Goal: Transaction & Acquisition: Purchase product/service

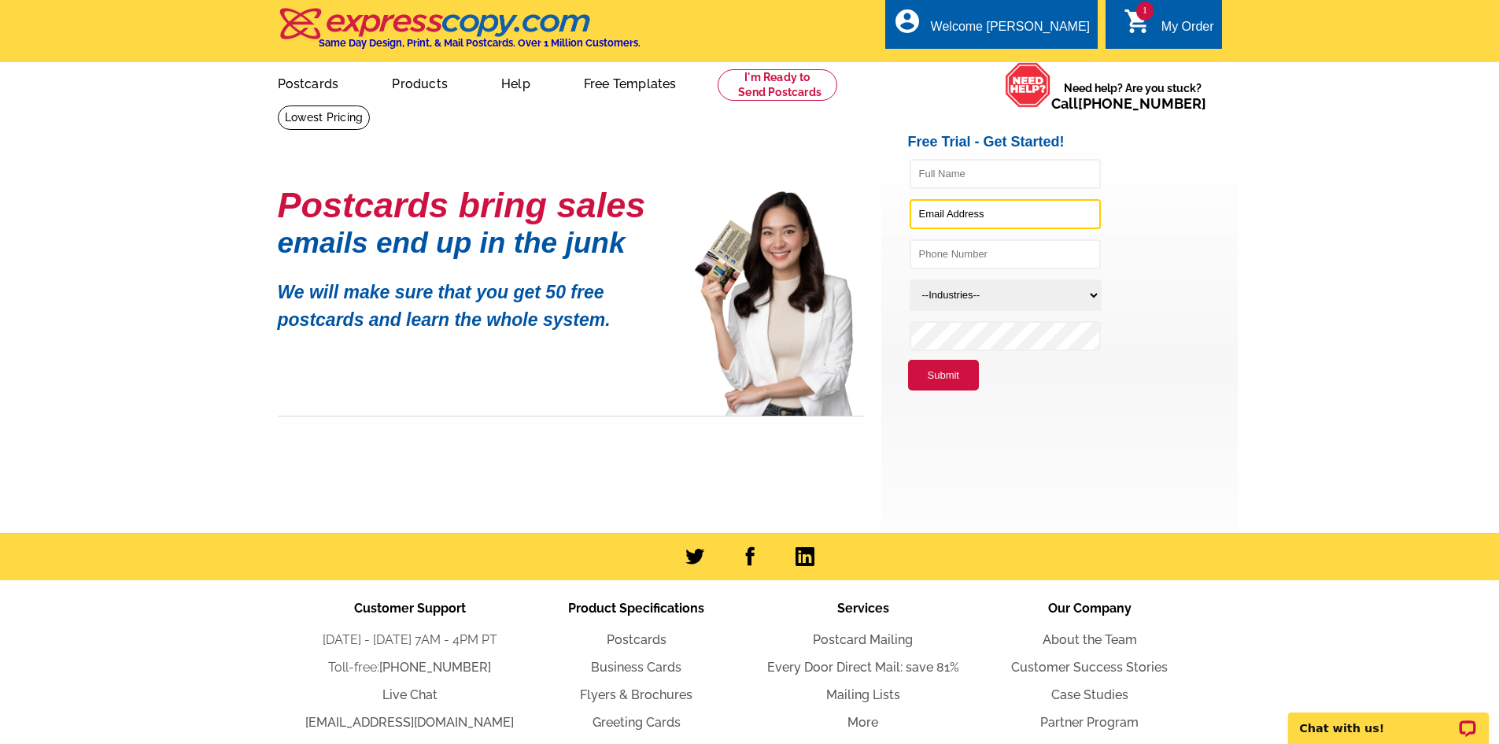
type input "DPawlowicz@remax.net"
click at [1175, 20] on div "My Order" at bounding box center [1187, 31] width 53 height 22
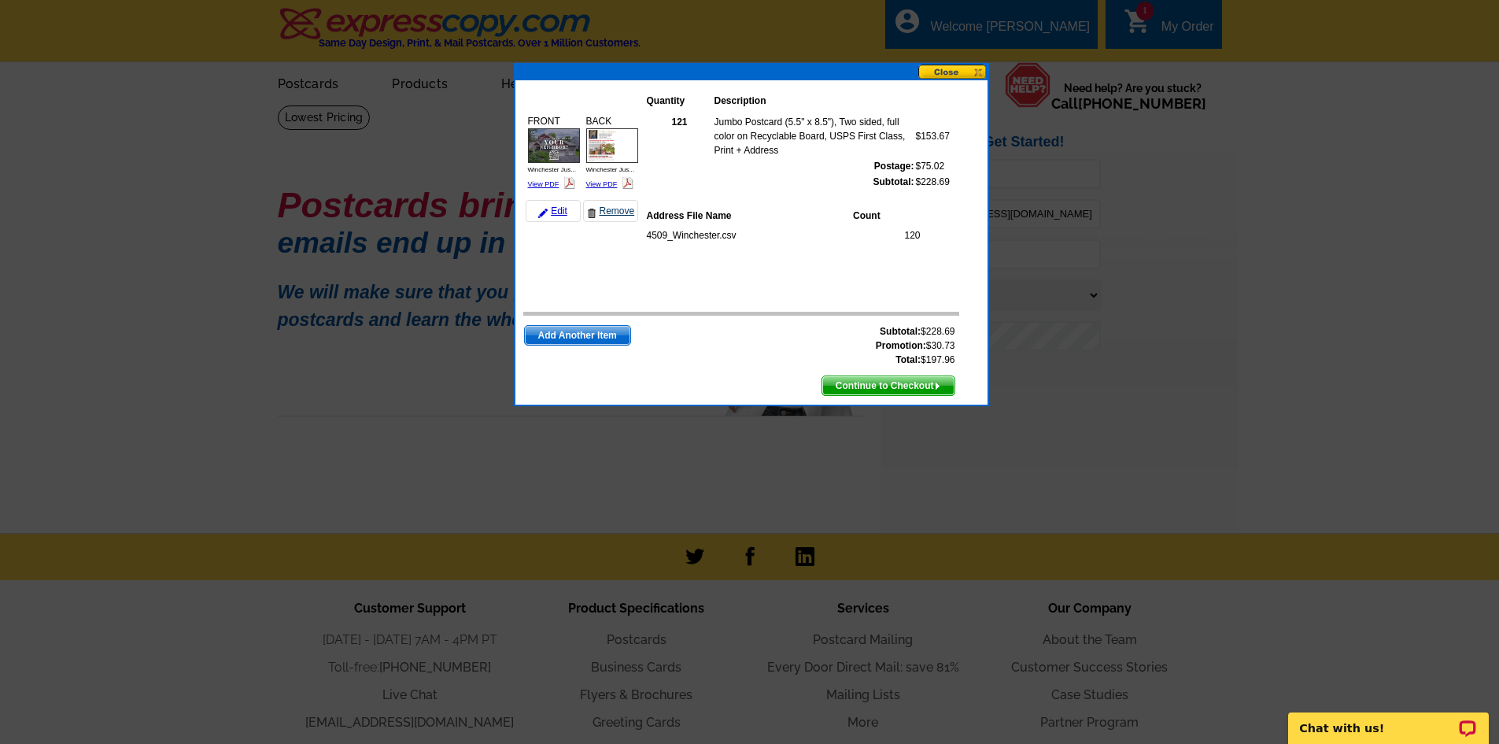
click at [606, 208] on link "Remove" at bounding box center [610, 211] width 55 height 22
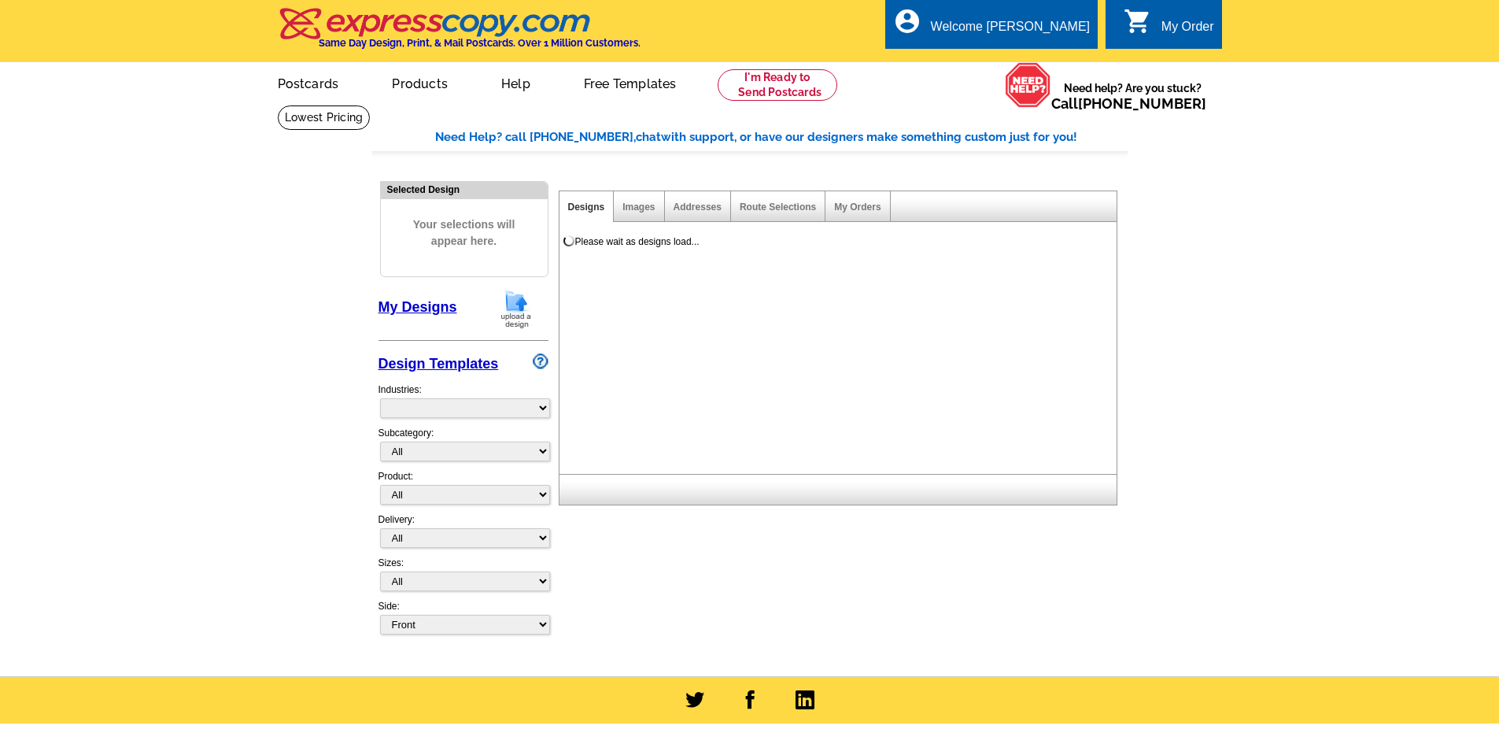
select select "785"
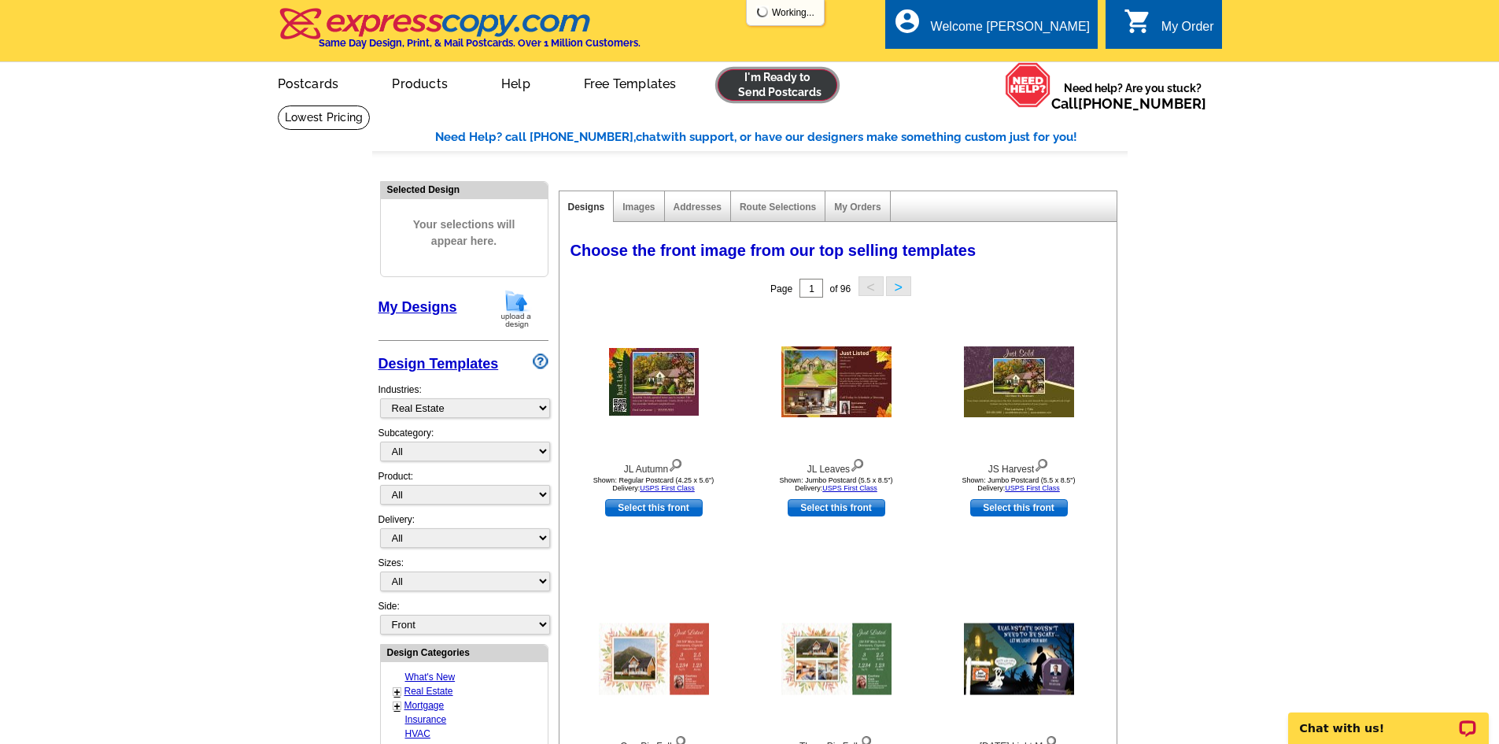
click at [808, 80] on link at bounding box center [778, 84] width 120 height 31
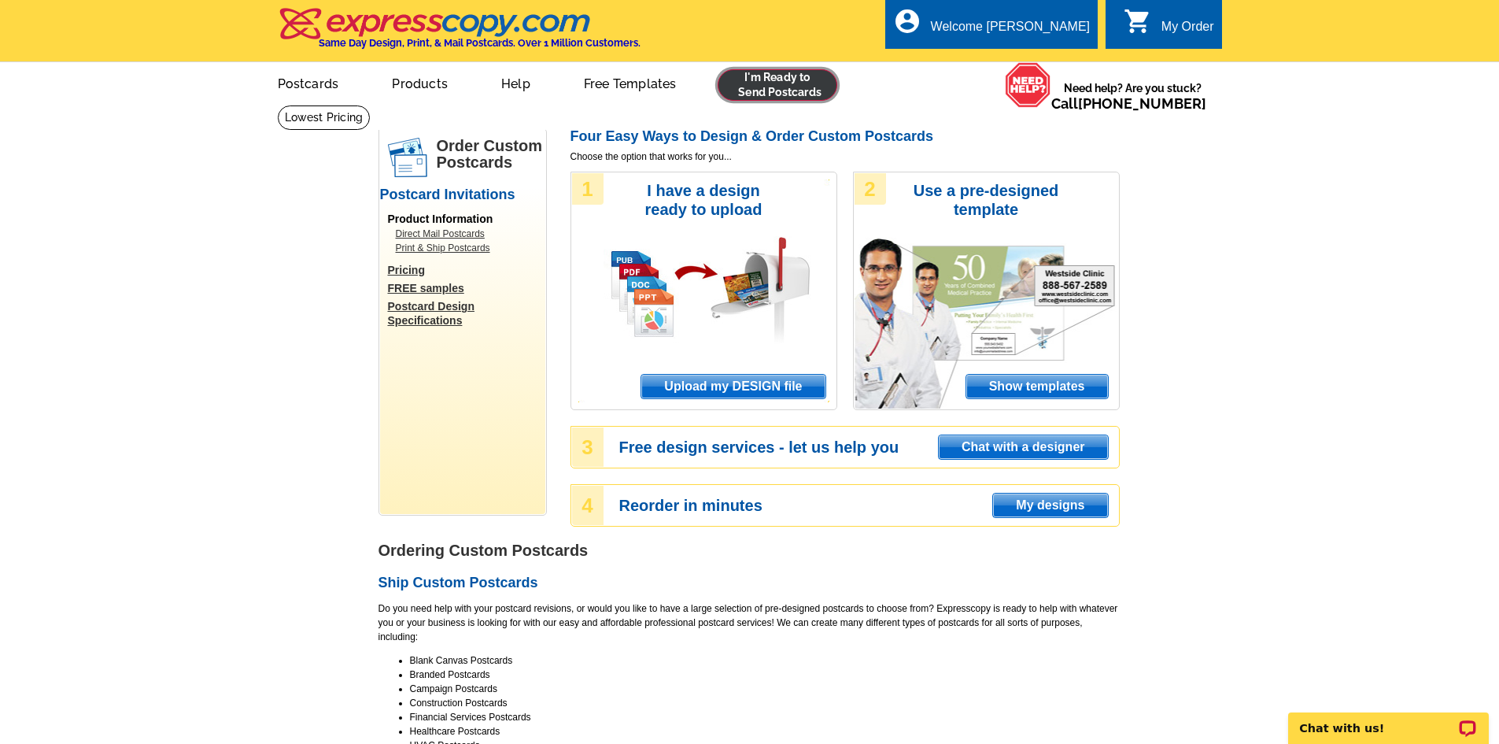
click at [765, 87] on link at bounding box center [778, 84] width 120 height 31
click at [736, 385] on span "Upload my DESIGN file" at bounding box center [732, 387] width 183 height 24
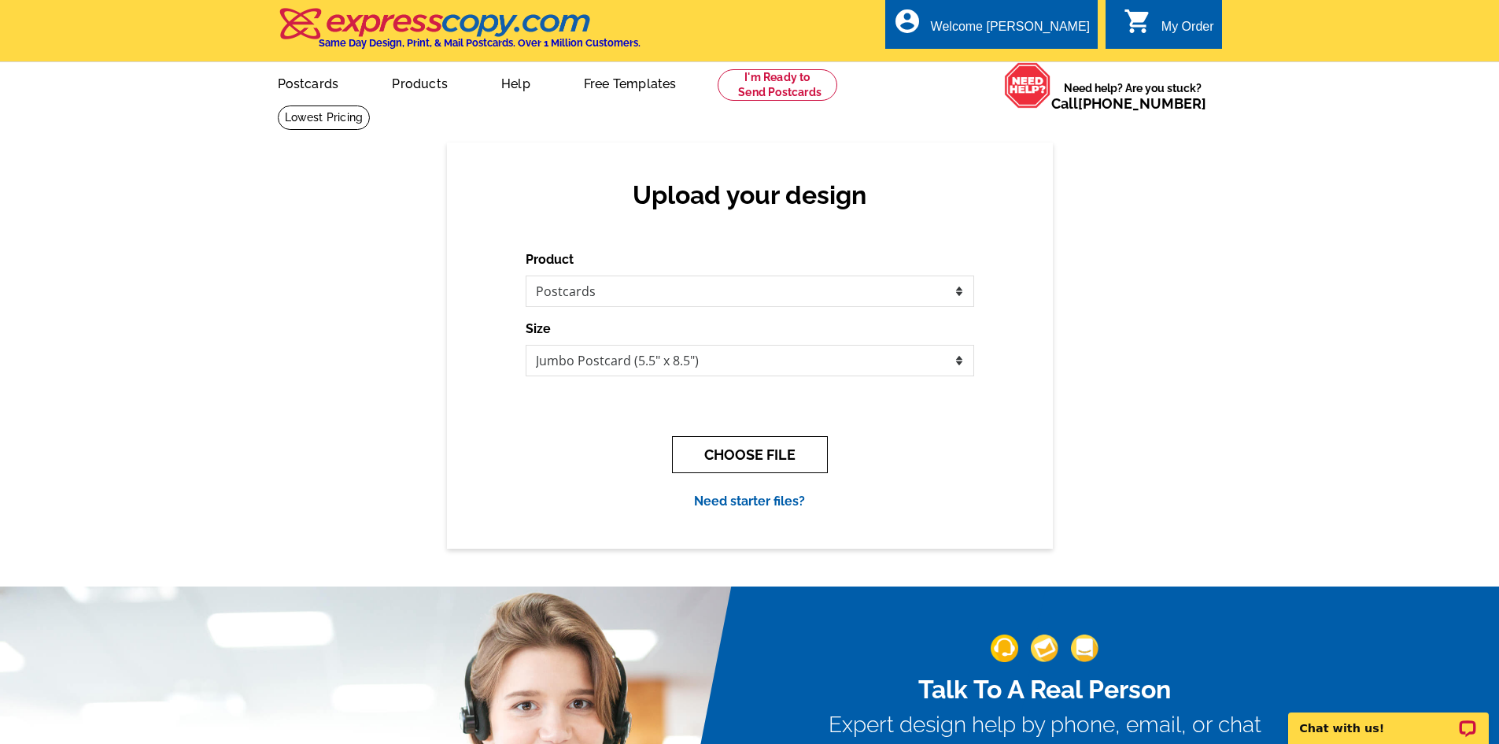
click at [723, 452] on button "CHOOSE FILE" at bounding box center [750, 454] width 156 height 37
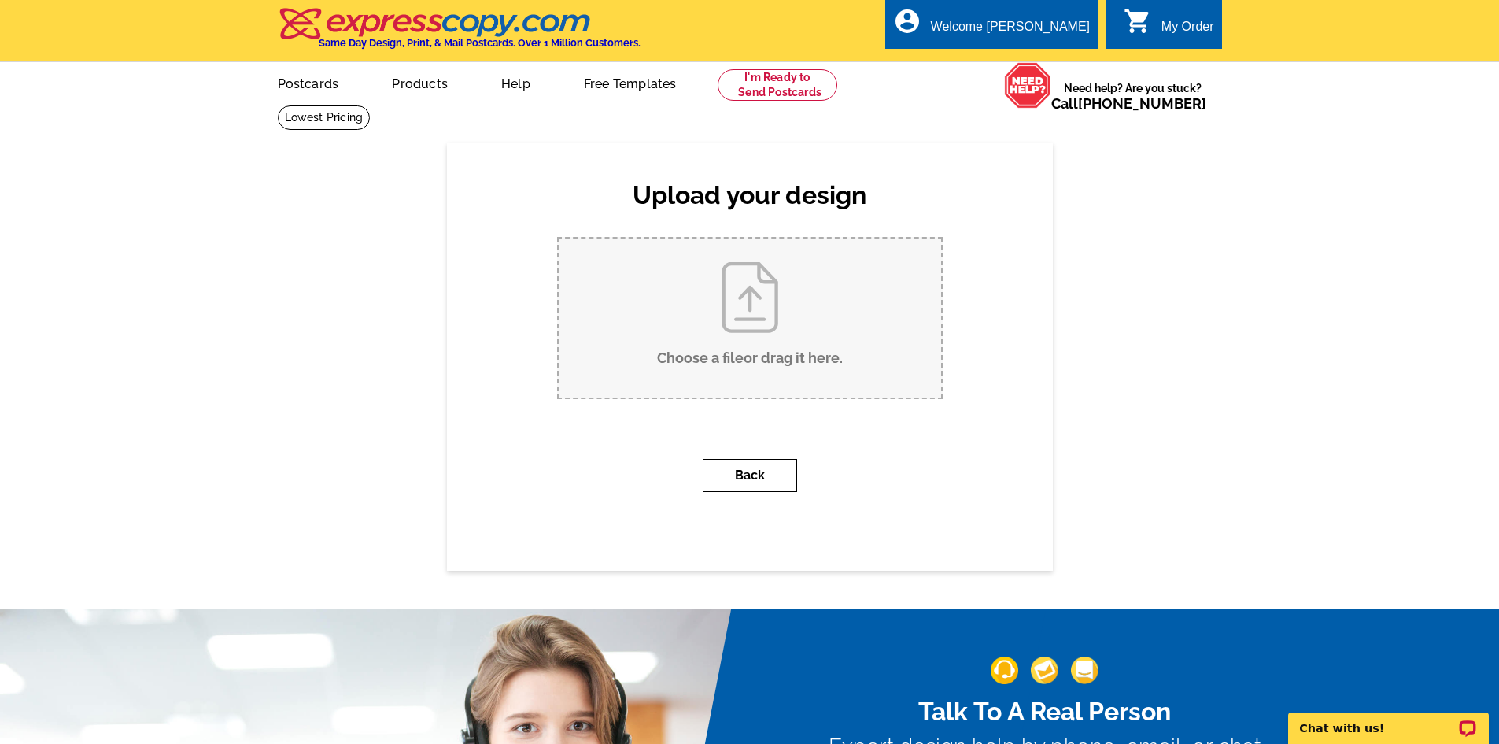
click at [737, 471] on button "Back" at bounding box center [750, 475] width 94 height 33
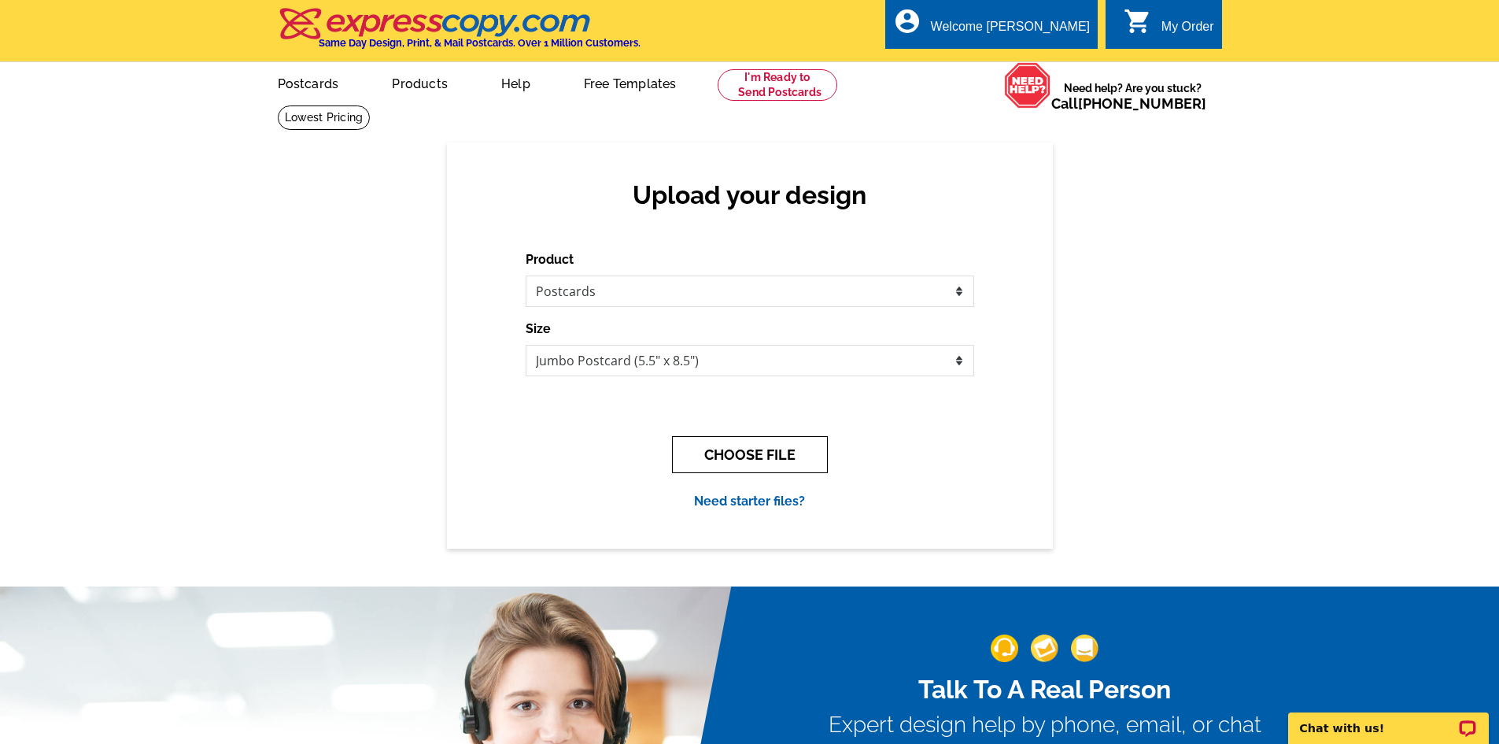
click at [707, 459] on button "CHOOSE FILE" at bounding box center [750, 454] width 156 height 37
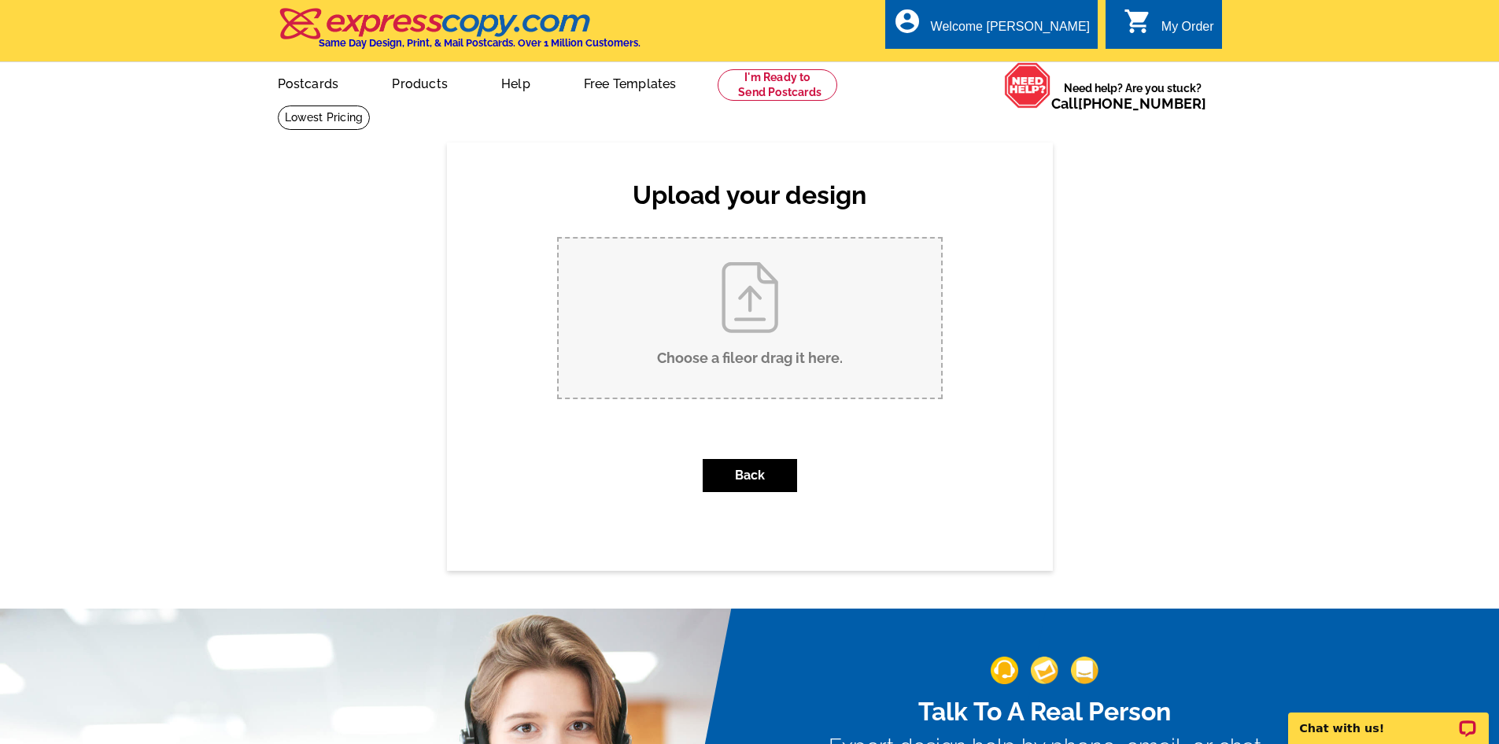
click at [758, 319] on input "Choose a file or drag it here ." at bounding box center [750, 317] width 382 height 159
type input "C:\fakepath\Winchester Just Sold Postcard (2).pdf"
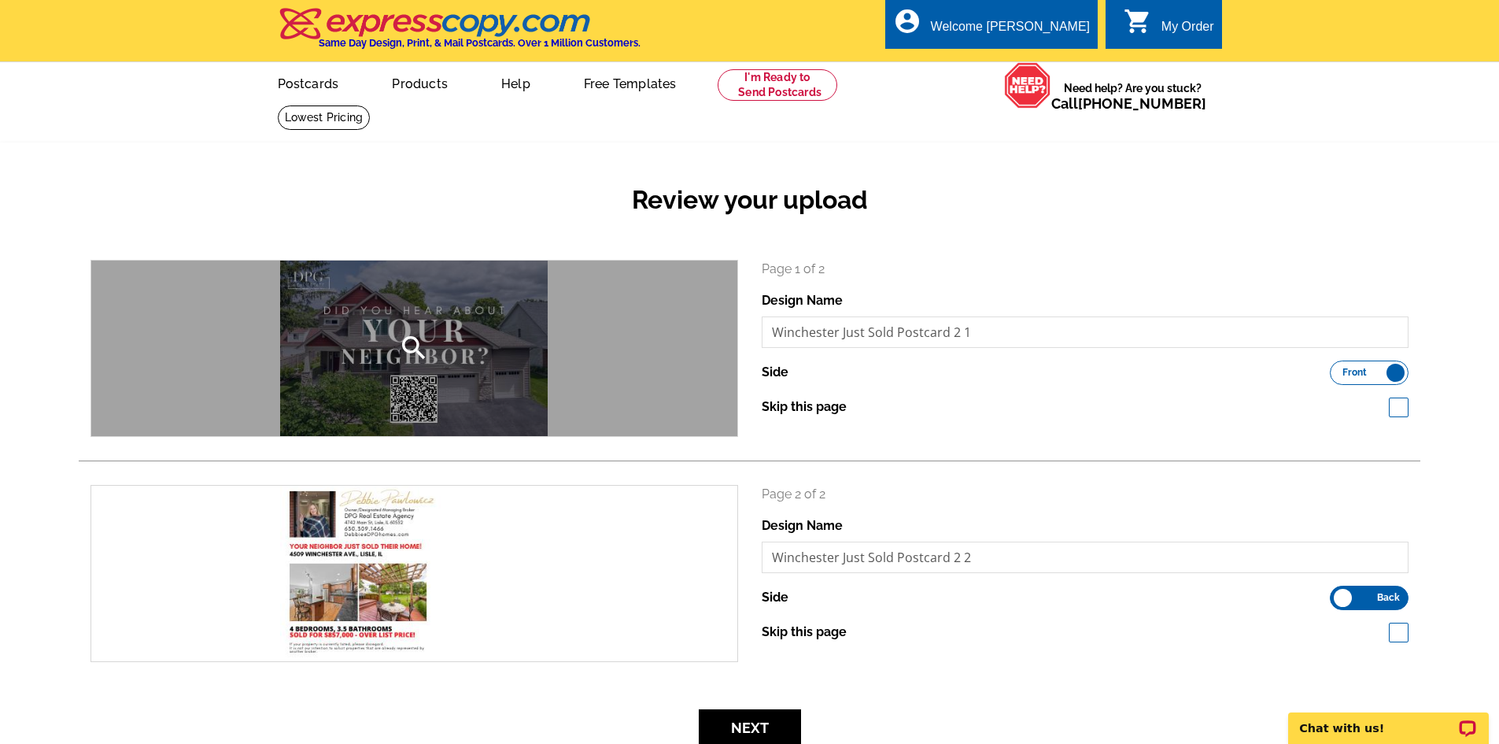
click at [419, 336] on icon "search" at bounding box center [413, 347] width 31 height 31
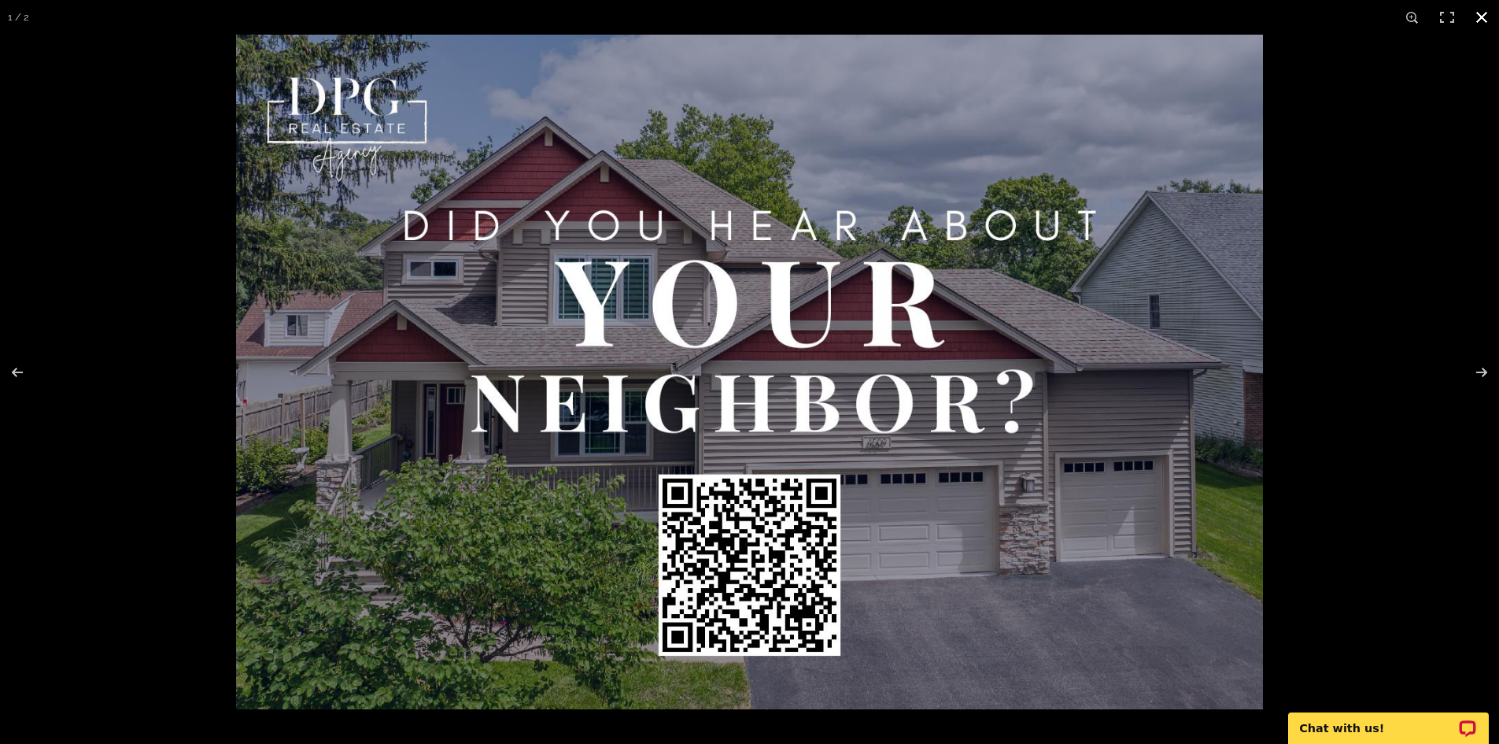
click at [1485, 6] on button at bounding box center [1481, 17] width 35 height 35
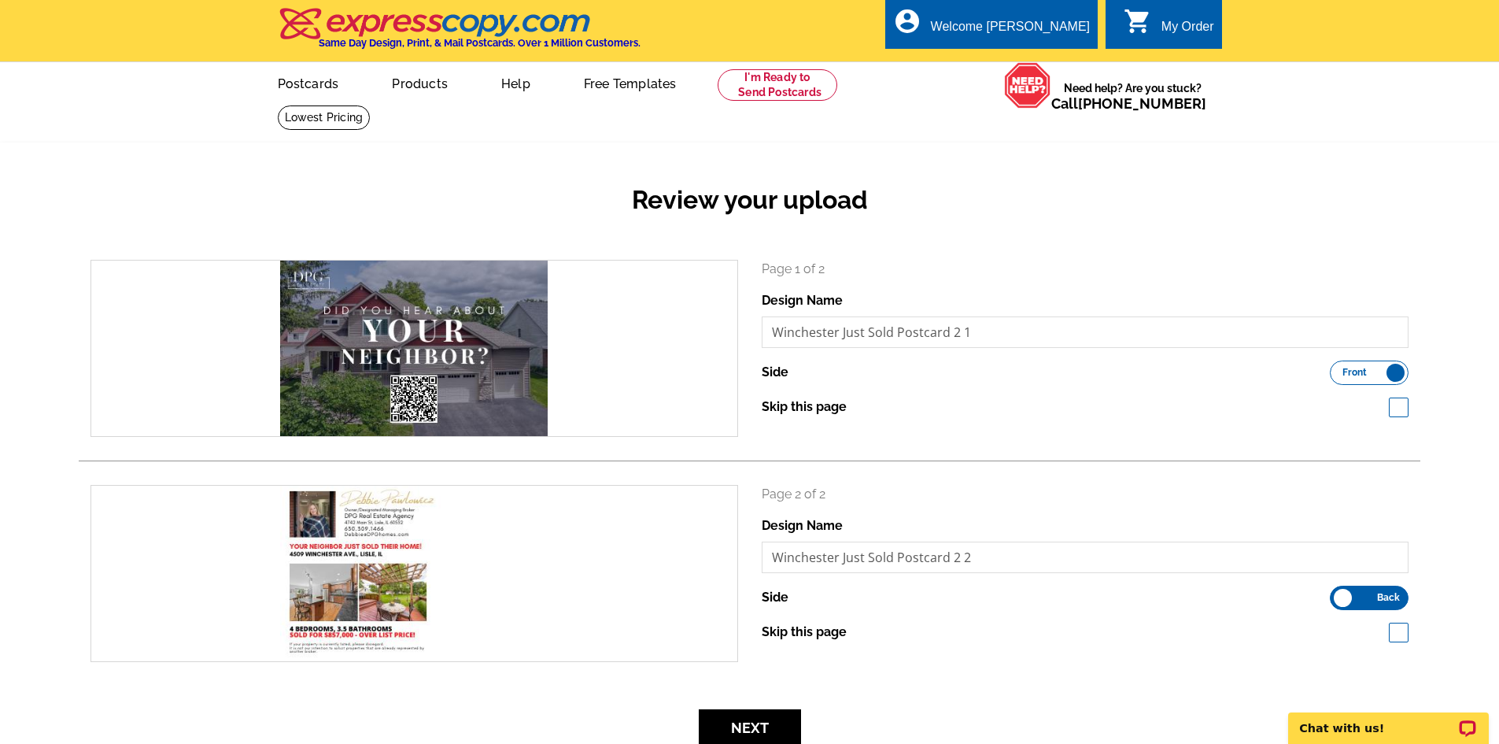
click at [1098, 701] on form "search Page 1 of 2 Design Name Winchester Just Sold Postcard 2 1 Side Front Bac…" at bounding box center [750, 503] width 1342 height 486
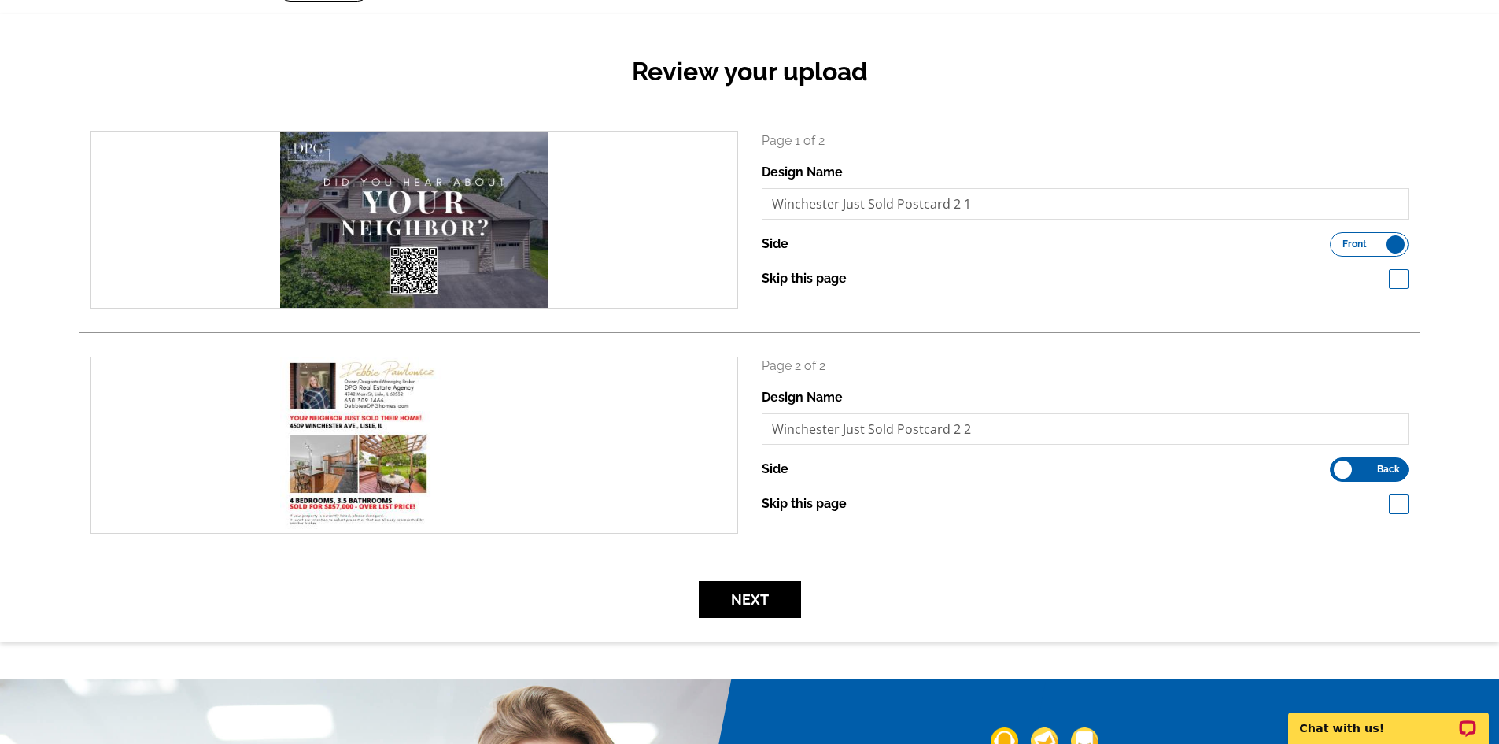
scroll to position [315, 0]
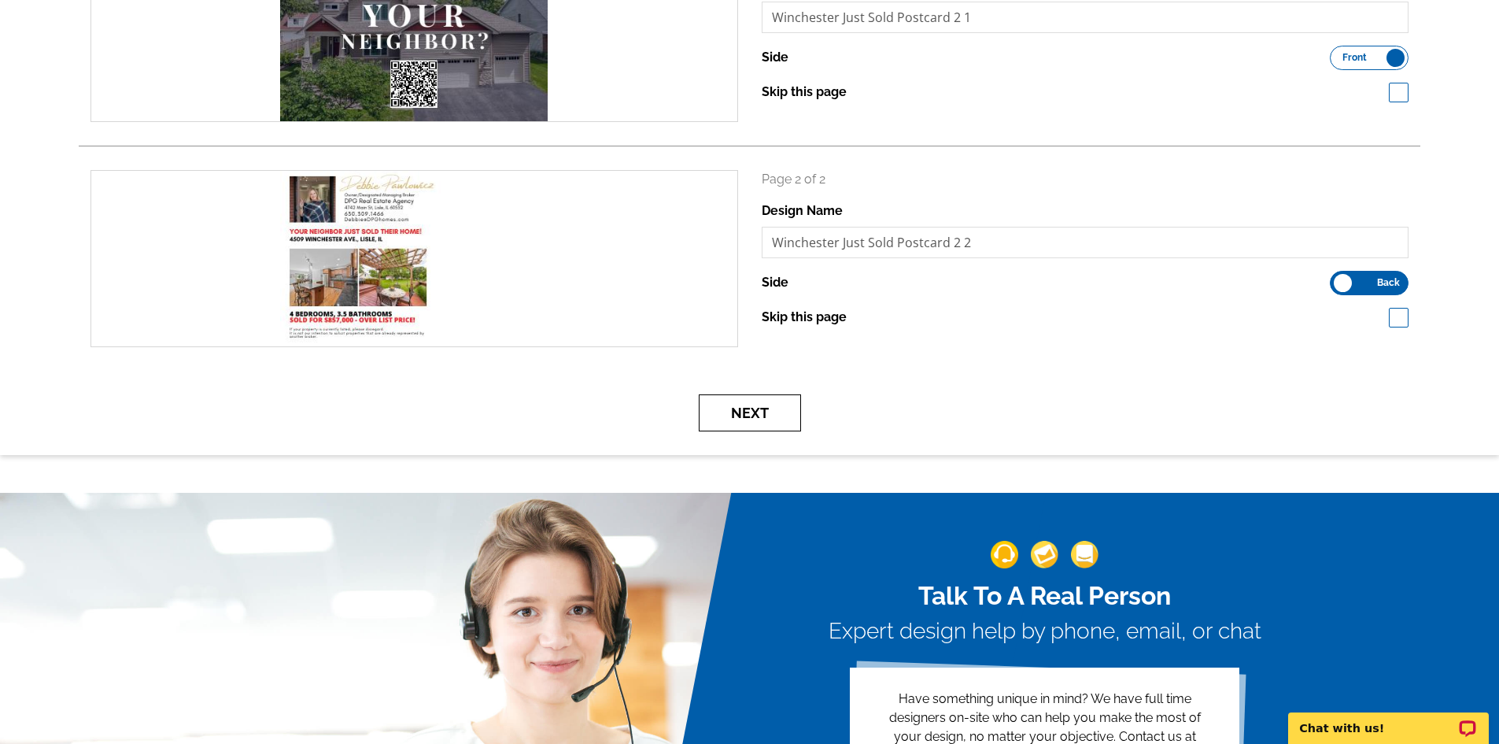
click at [738, 413] on button "Next" at bounding box center [750, 412] width 102 height 37
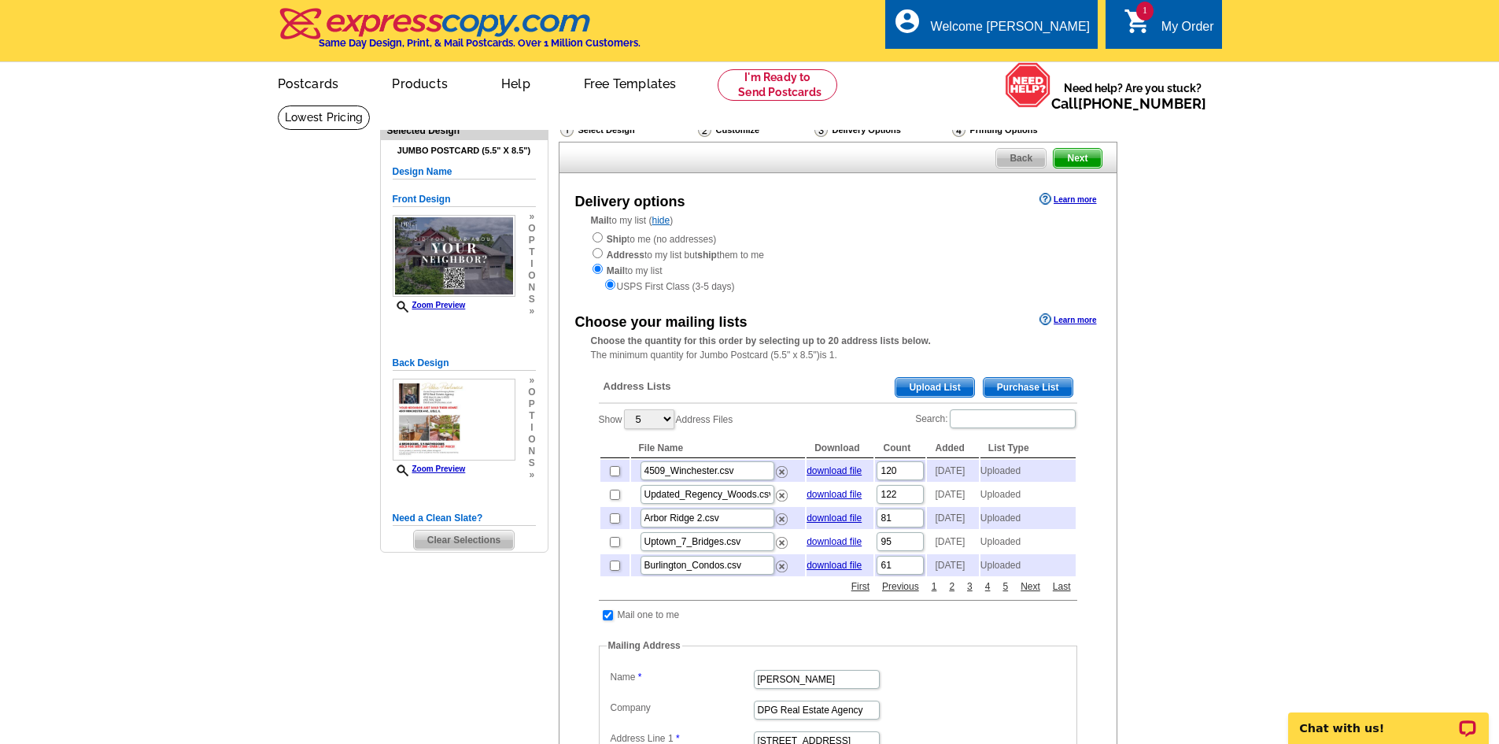
click at [940, 389] on span "Upload List" at bounding box center [934, 387] width 78 height 19
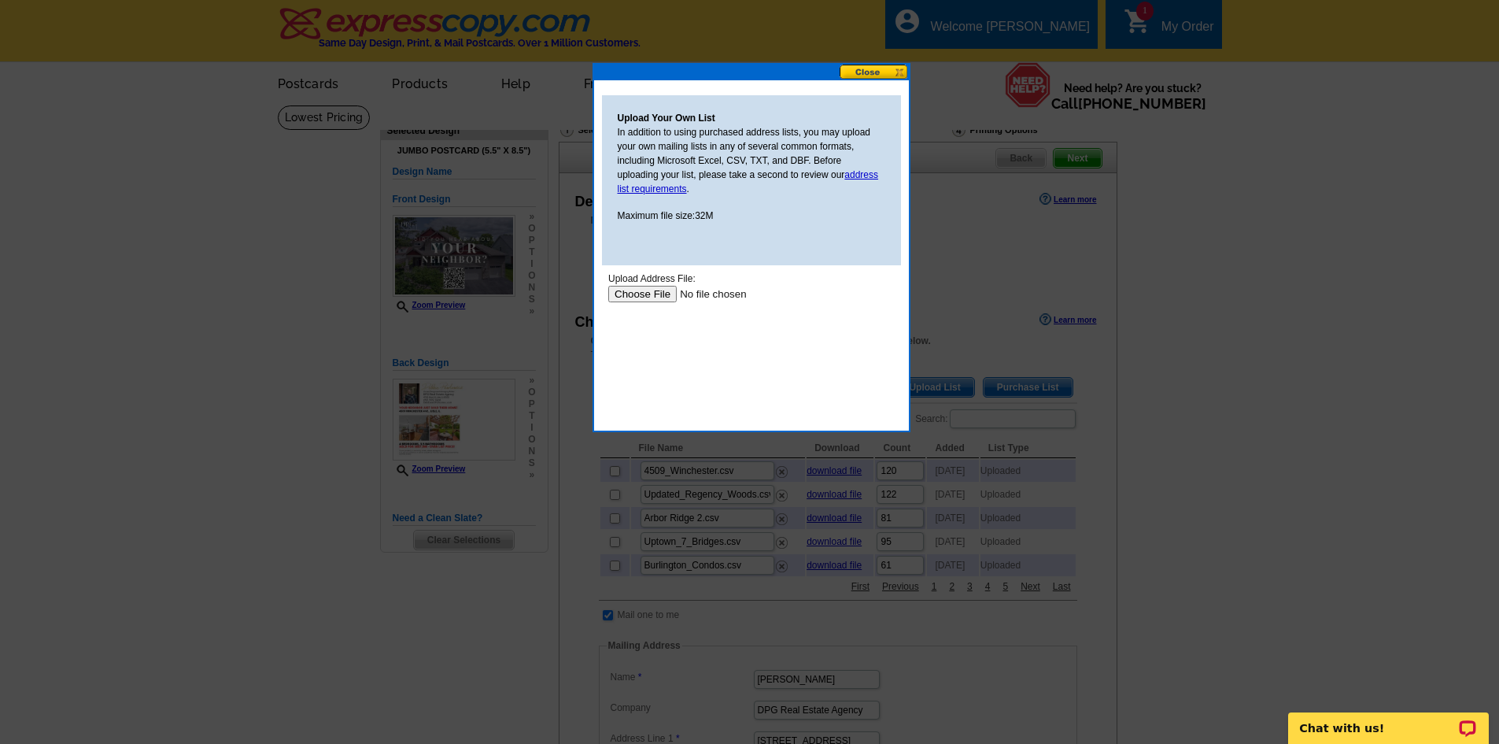
click at [661, 294] on input "file" at bounding box center [706, 294] width 199 height 17
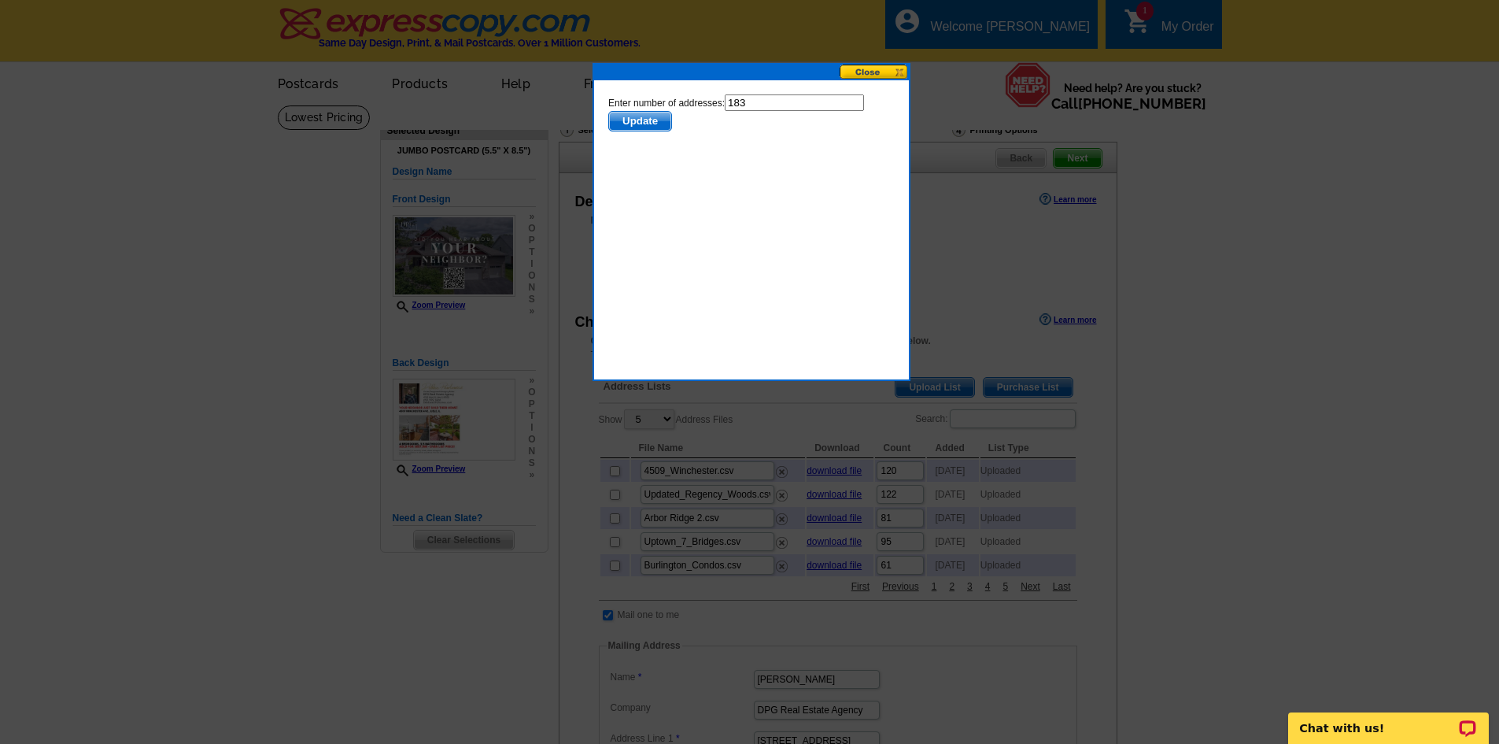
click at [642, 124] on span "Update" at bounding box center [639, 121] width 62 height 19
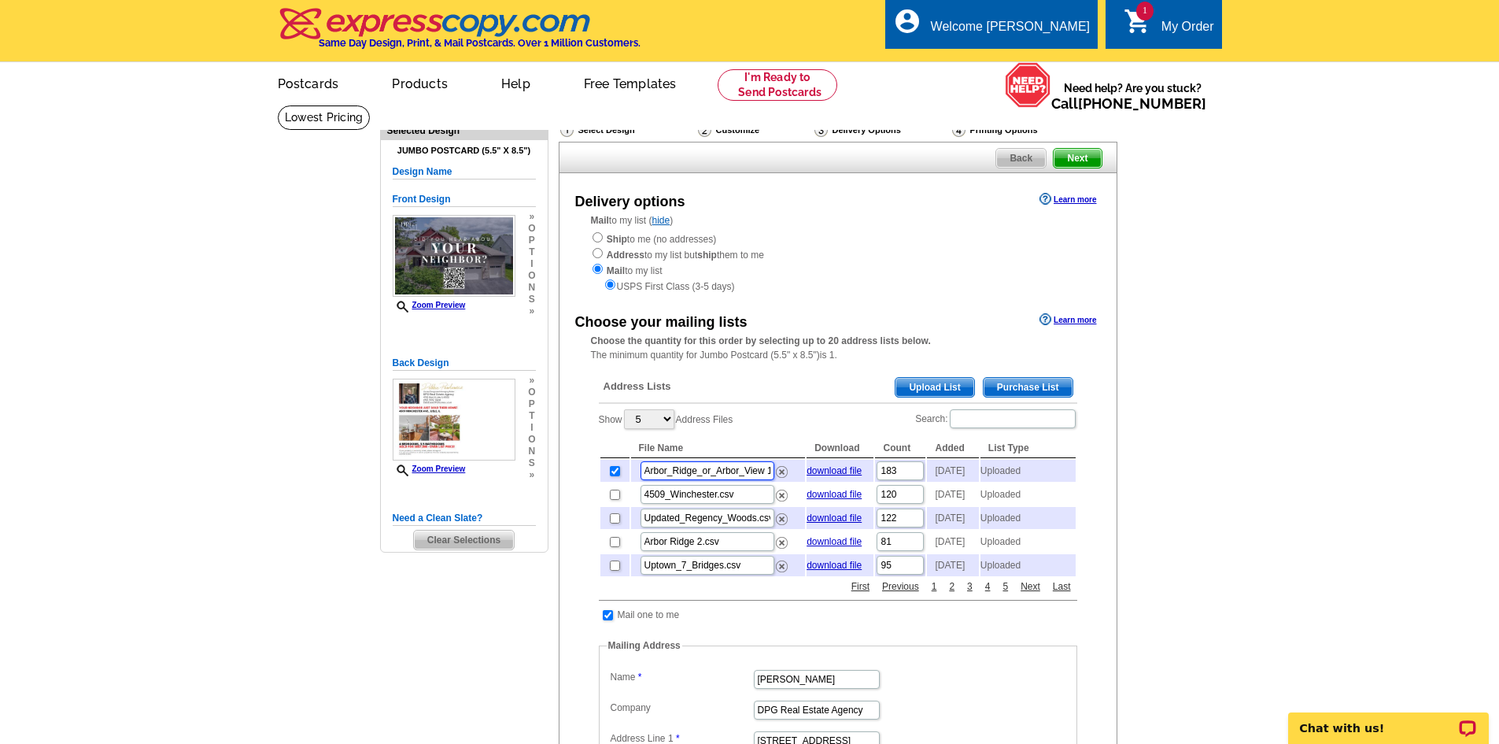
scroll to position [0, 20]
drag, startPoint x: 643, startPoint y: 474, endPoint x: 795, endPoint y: 482, distance: 152.0
click at [795, 482] on td "Arbor_Ridge_or_Arbor_View 1.csv" at bounding box center [718, 471] width 175 height 22
click at [738, 476] on input "Arbor_Ridge_or_Arbor_View 1.csv" at bounding box center [708, 470] width 134 height 19
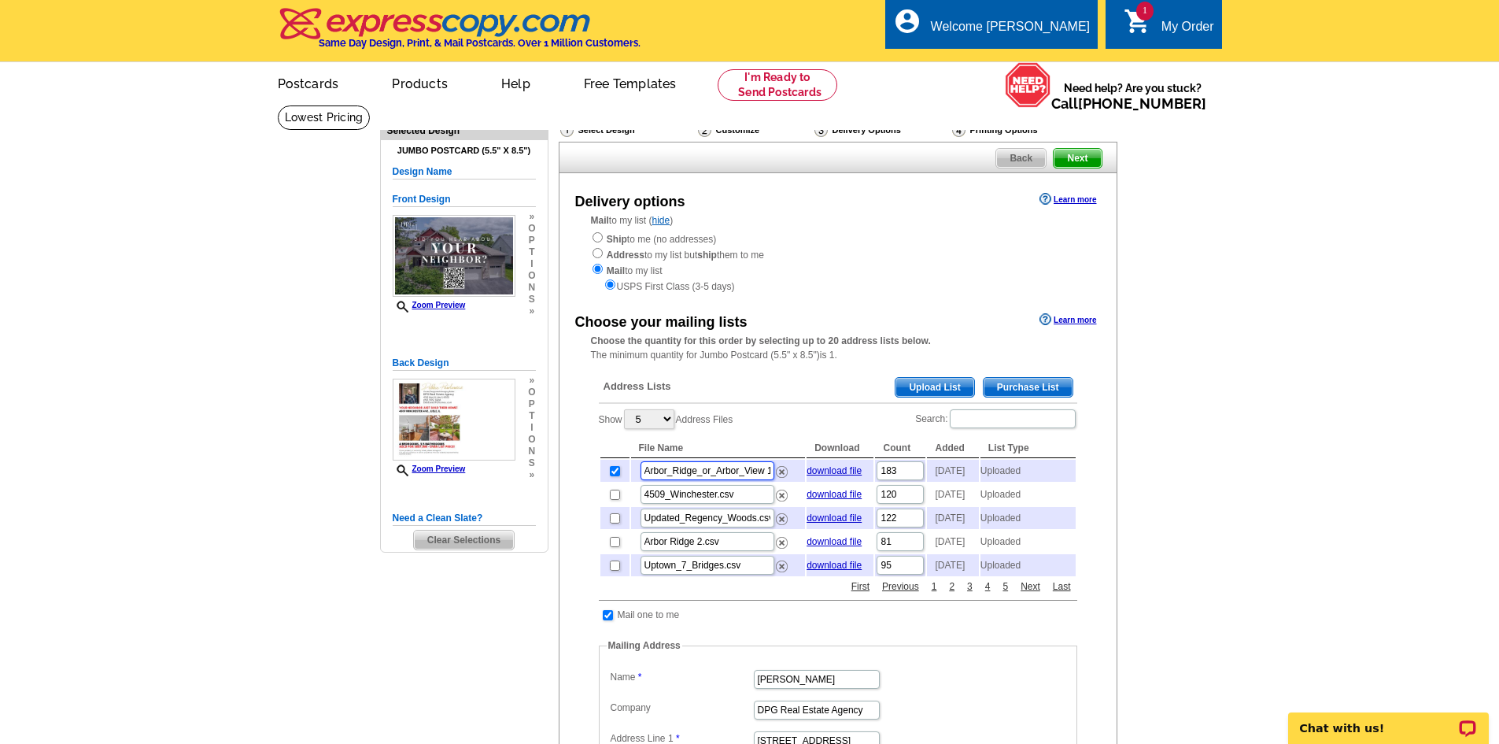
drag, startPoint x: 750, startPoint y: 474, endPoint x: 574, endPoint y: 478, distance: 175.5
click at [574, 478] on div "Choose your mailing lists Learn more Choose the quantity for this order by sele…" at bounding box center [837, 636] width 557 height 655
paste input "Arbor Ridge/Arbor View"
type input "Arbor Ridge/Arbor View.csv"
click at [1346, 404] on main "Need Help? call 800-260-5887, chat with support, or have our designers make som…" at bounding box center [749, 669] width 1499 height 1128
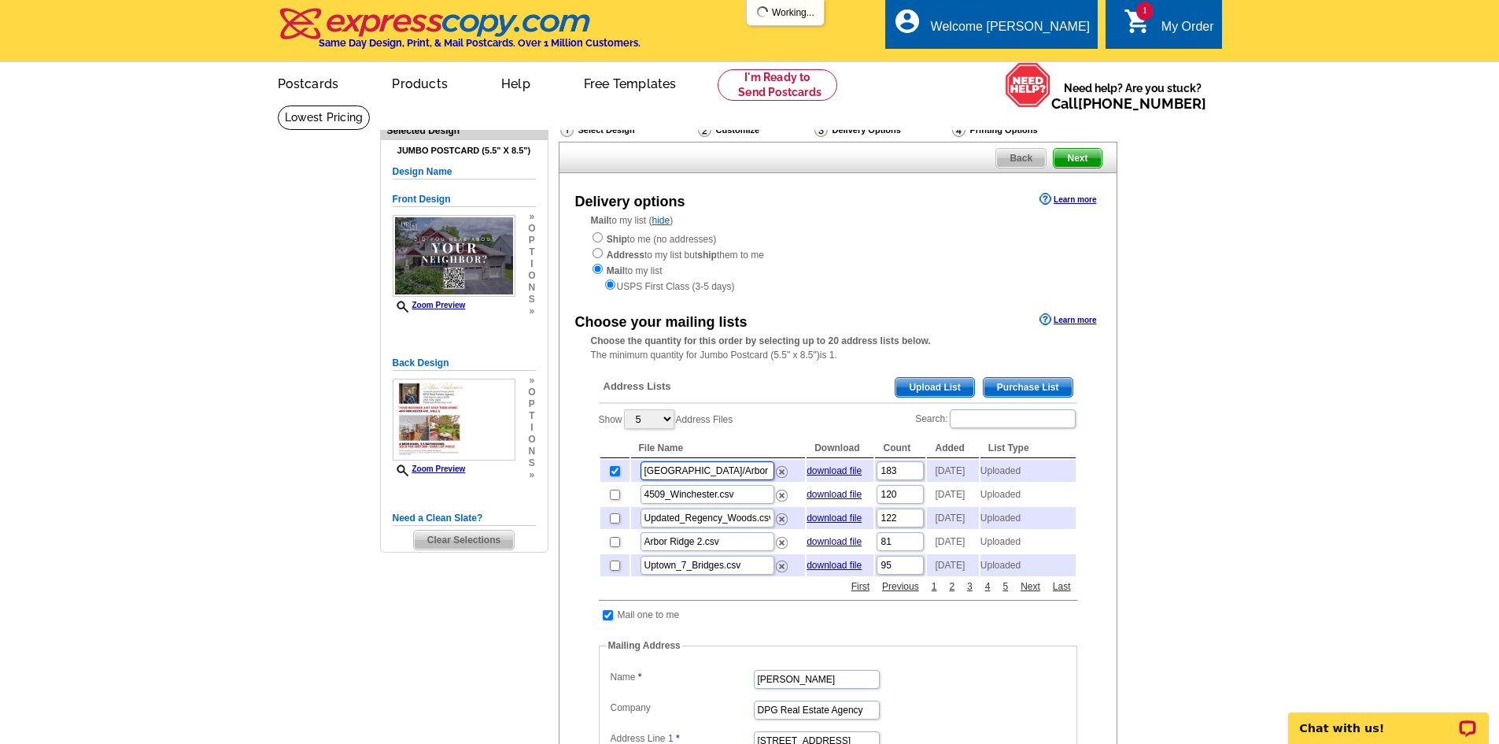
click at [700, 474] on input "Arbor Ridge/Arbor View.csv" at bounding box center [708, 470] width 134 height 19
type input "[GEOGRAPHIC_DATA] View.csv"
click at [1287, 483] on main "Need Help? call 800-260-5887, chat with support, or have our designers make som…" at bounding box center [749, 669] width 1499 height 1128
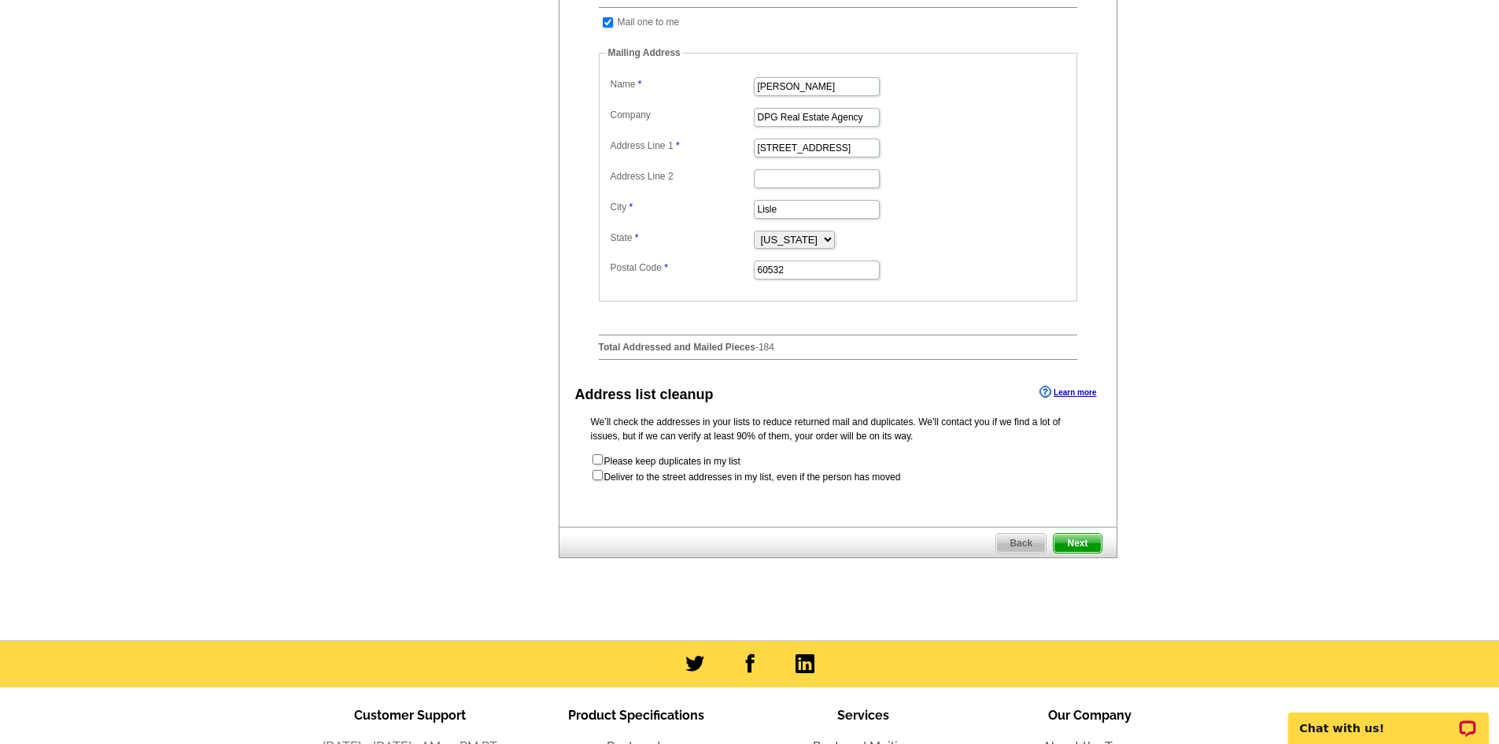
scroll to position [629, 0]
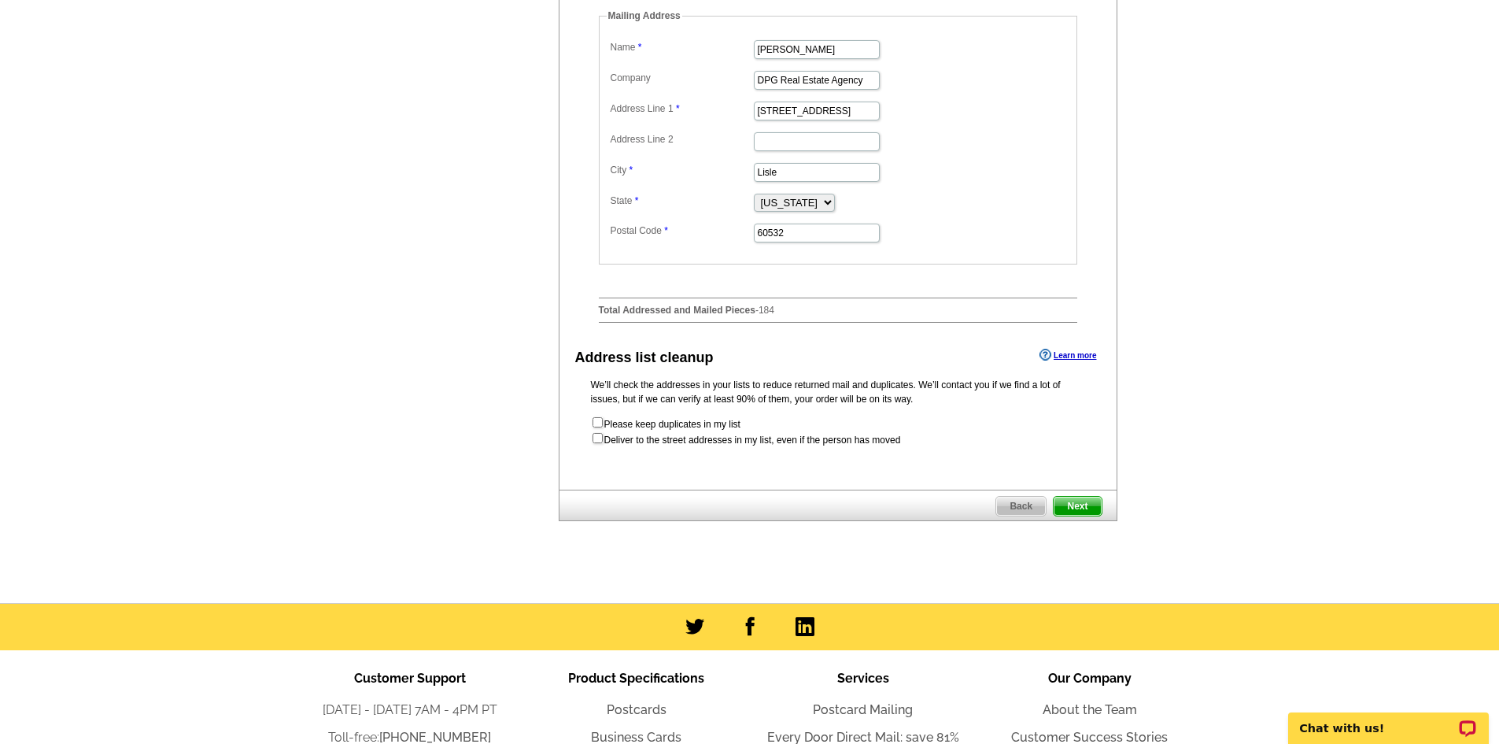
click at [587, 447] on div "We’ll check the addresses in your lists to reduce returned mail and duplicates.…" at bounding box center [837, 412] width 557 height 69
click at [600, 443] on input "checkbox" at bounding box center [598, 438] width 10 height 10
checkbox input "true"
radio input "true"
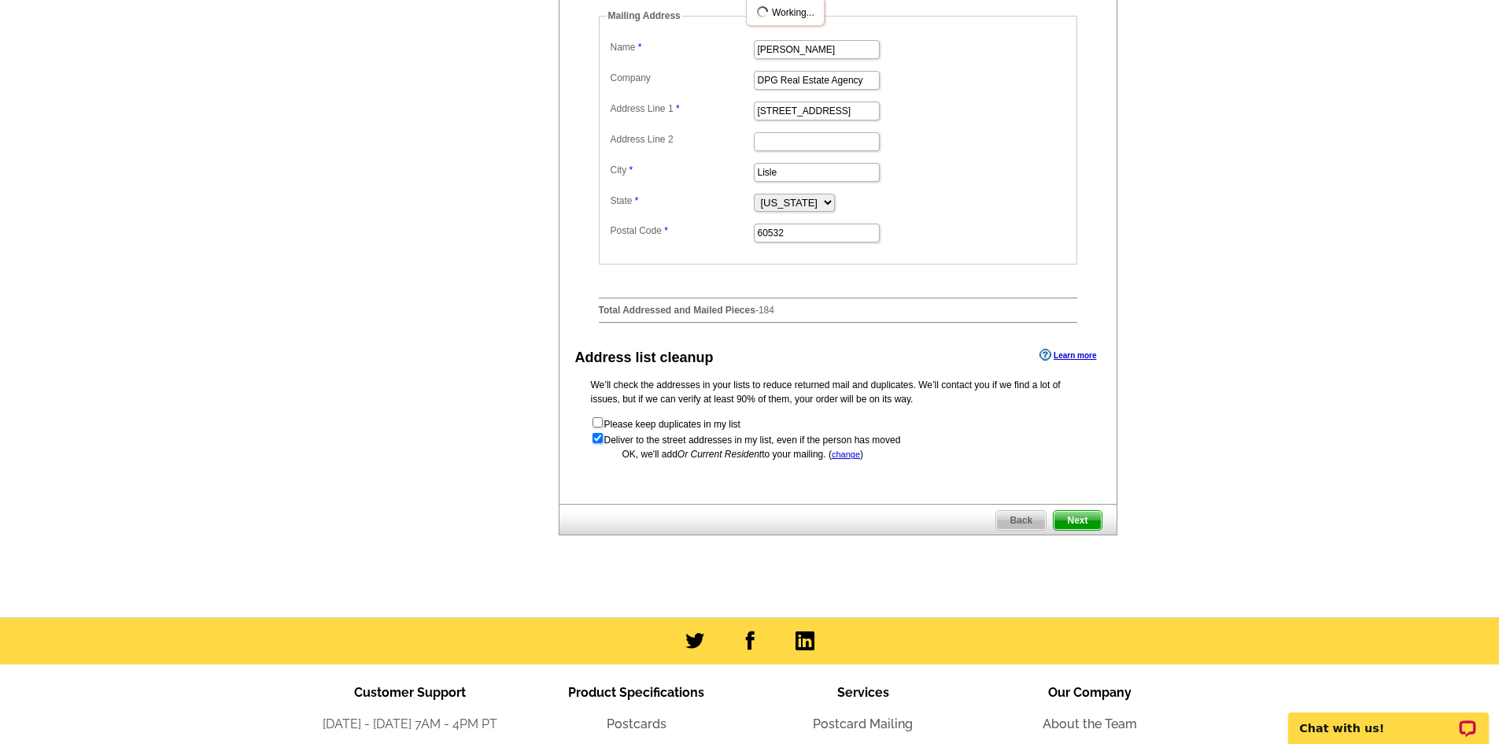
scroll to position [0, 0]
click at [1074, 530] on span "Next" at bounding box center [1077, 520] width 47 height 19
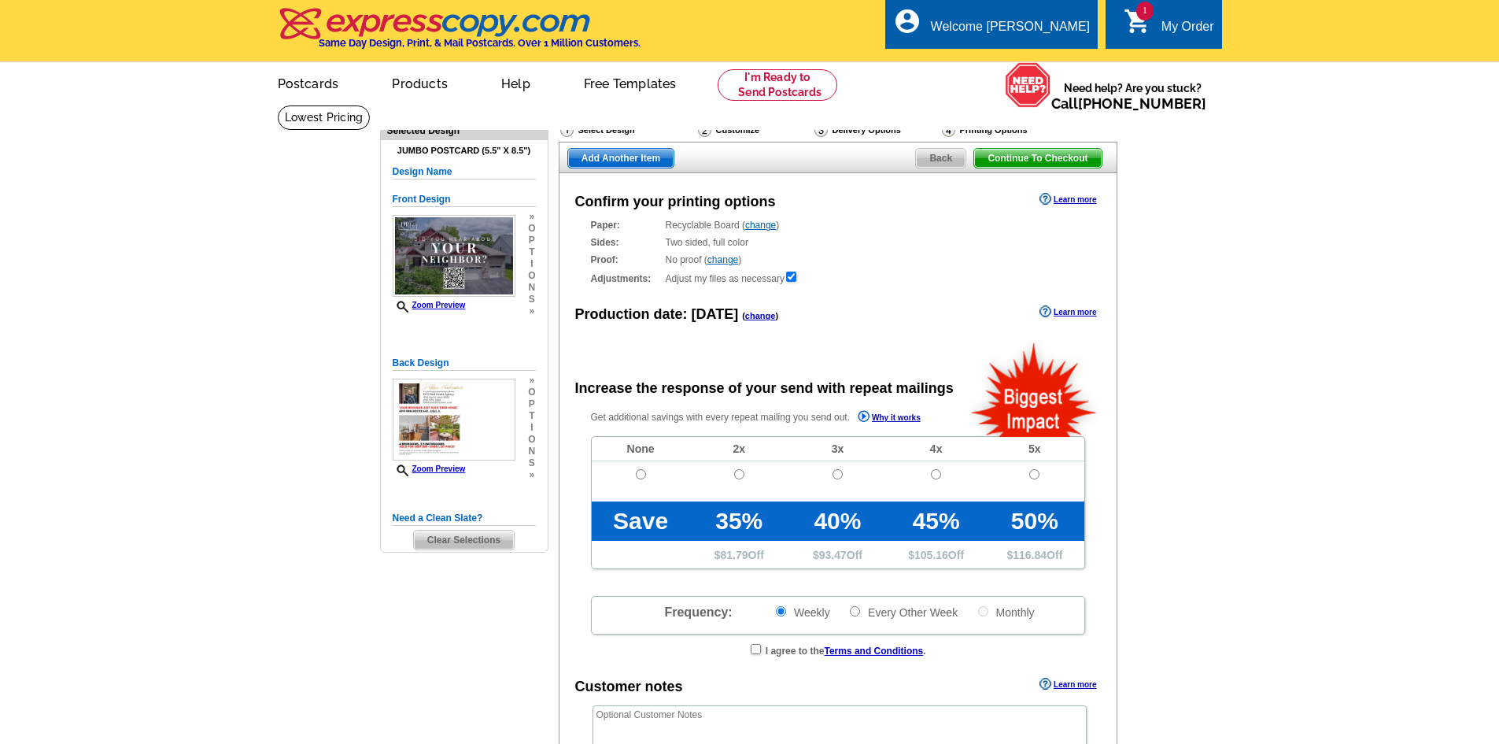
radio input "false"
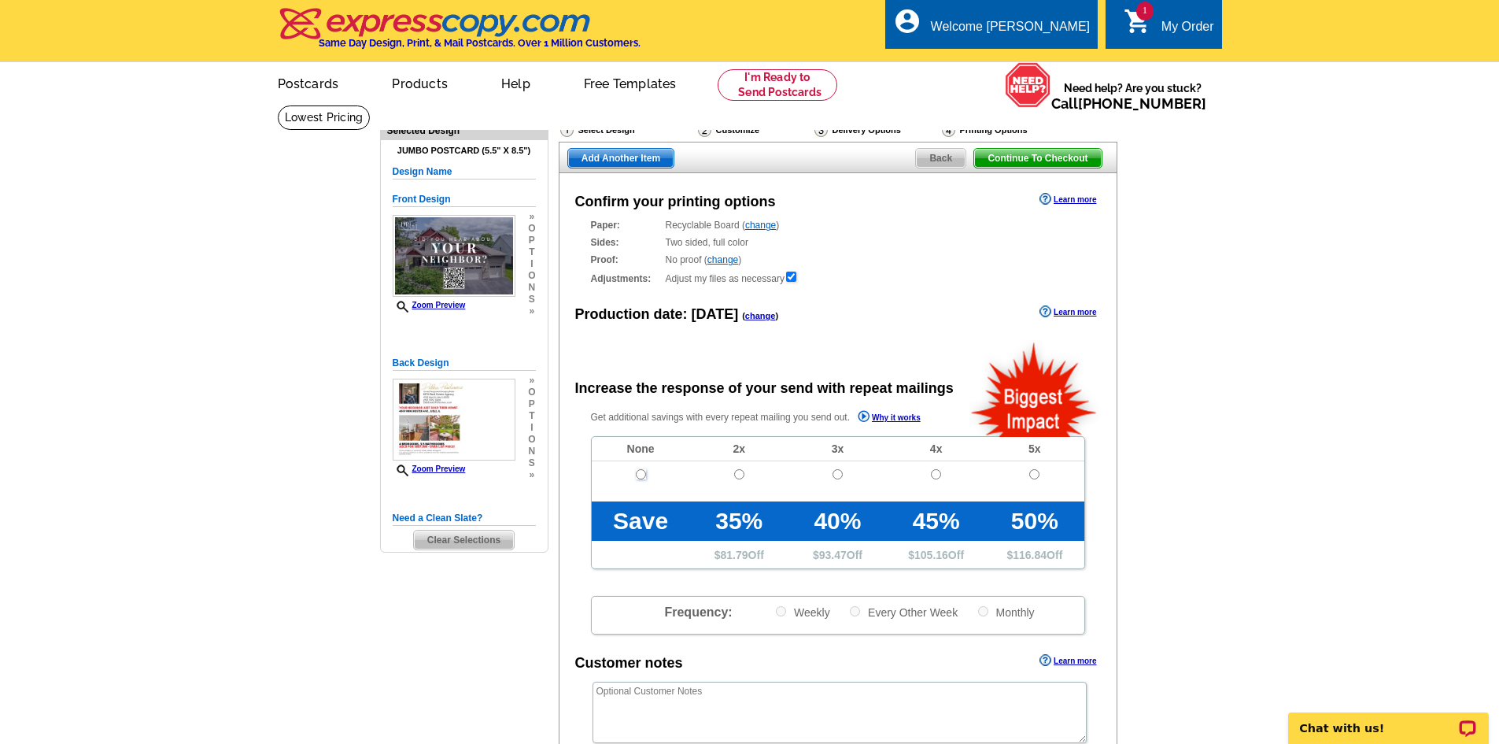
click at [641, 473] on input "radio" at bounding box center [641, 474] width 10 height 10
radio input "true"
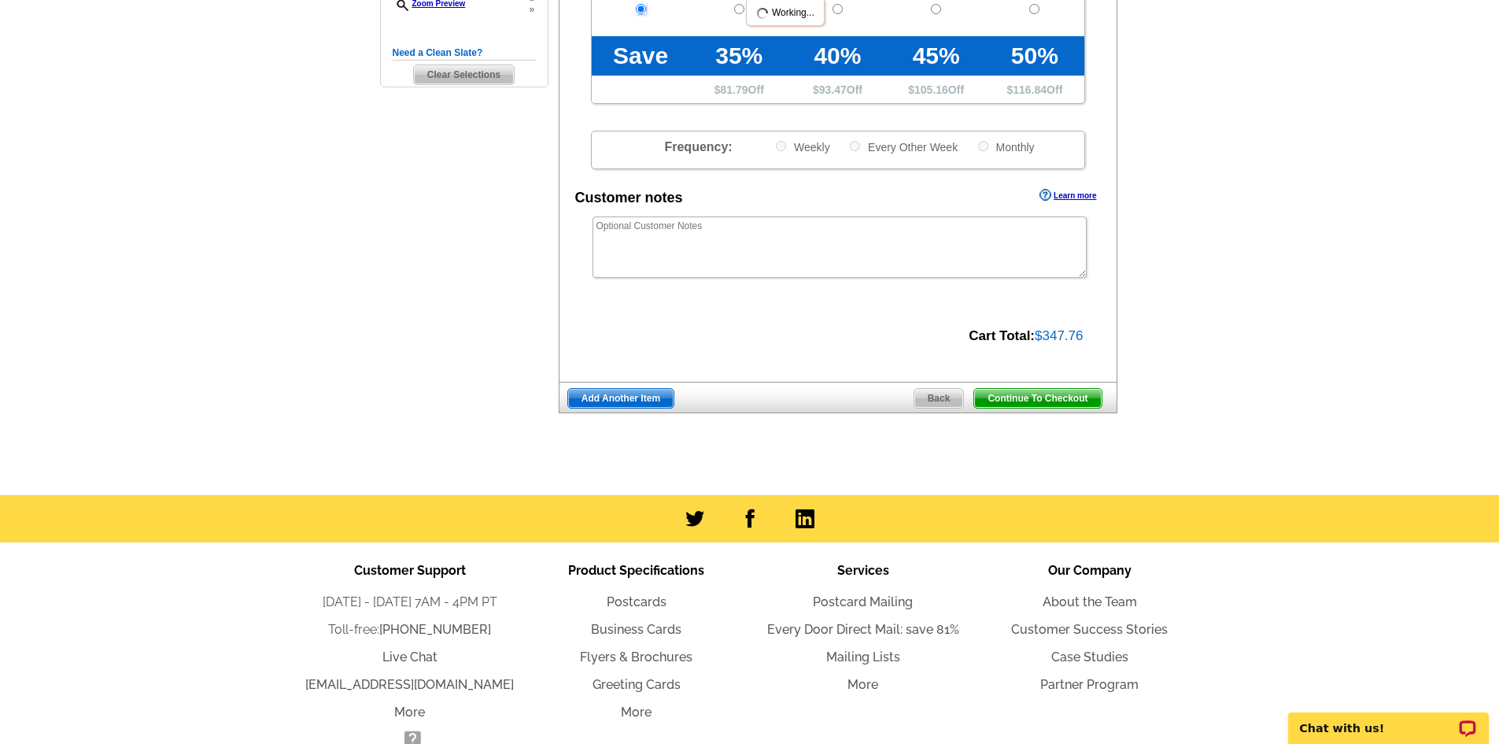
scroll to position [555, 0]
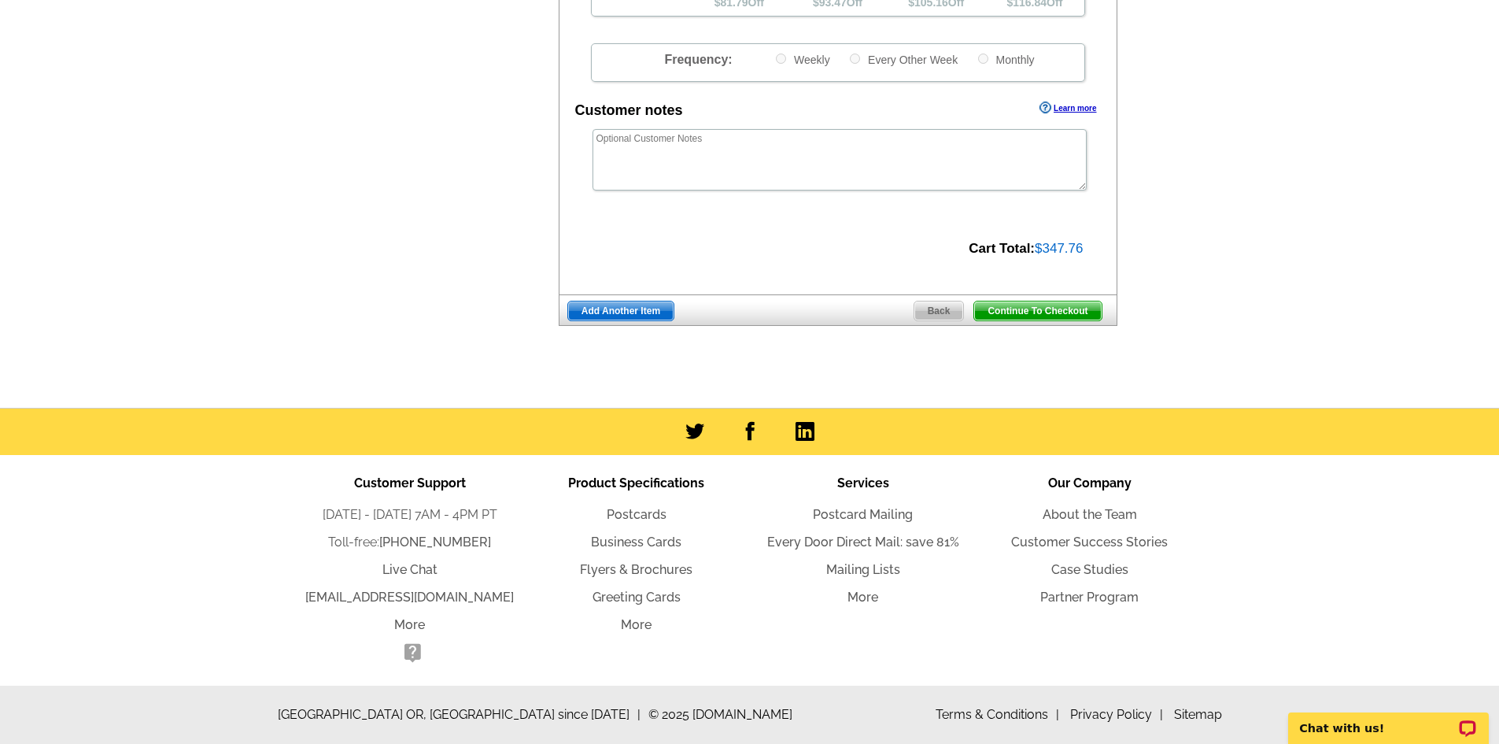
click at [1035, 311] on span "Continue To Checkout" at bounding box center [1037, 310] width 127 height 19
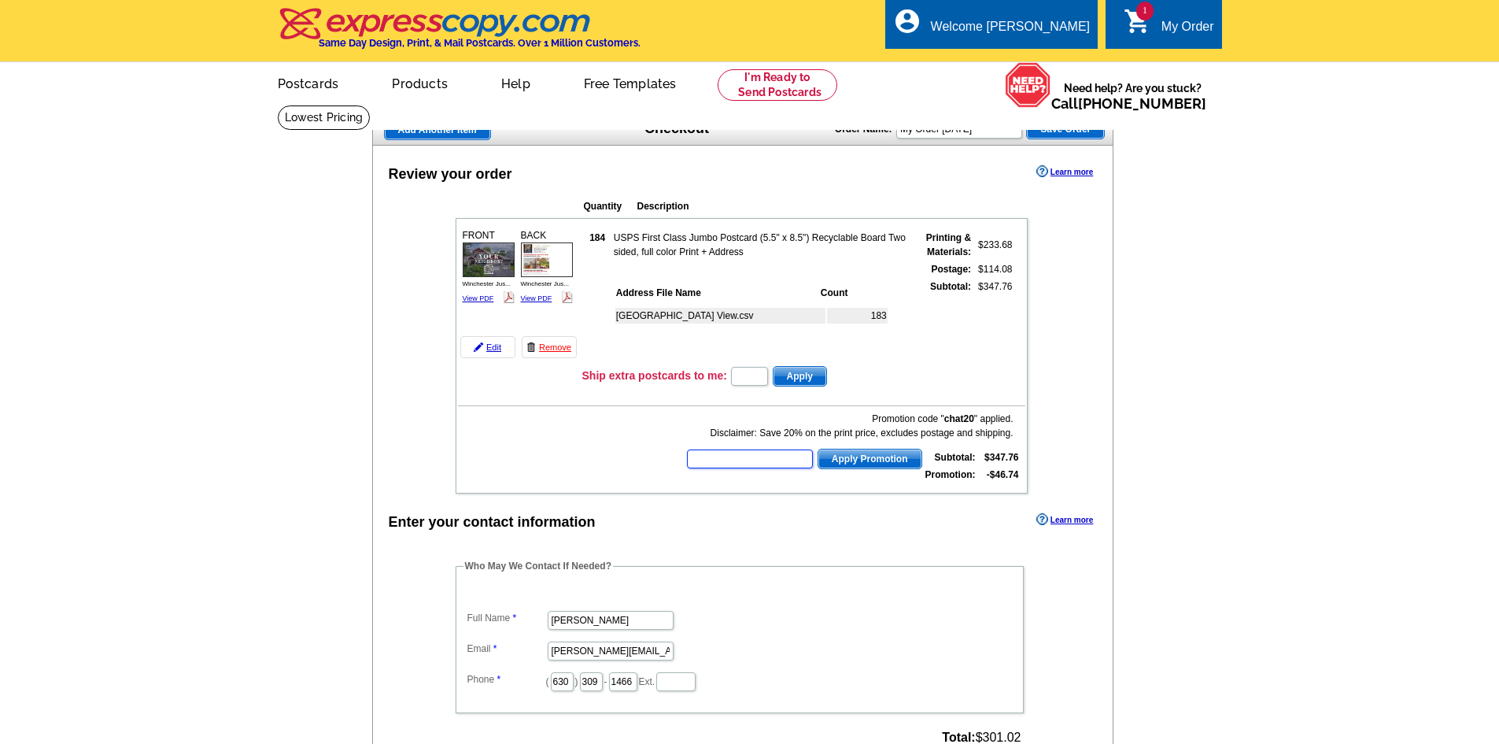
click at [750, 467] on input "text" at bounding box center [750, 458] width 126 height 19
type input "chat20"
click at [891, 462] on span "Apply Promotion" at bounding box center [869, 458] width 103 height 19
click at [1121, 307] on div "Add Another Item Checkout Order Name: My Order [DATE] Save Order Review your or…" at bounding box center [749, 619] width 755 height 1010
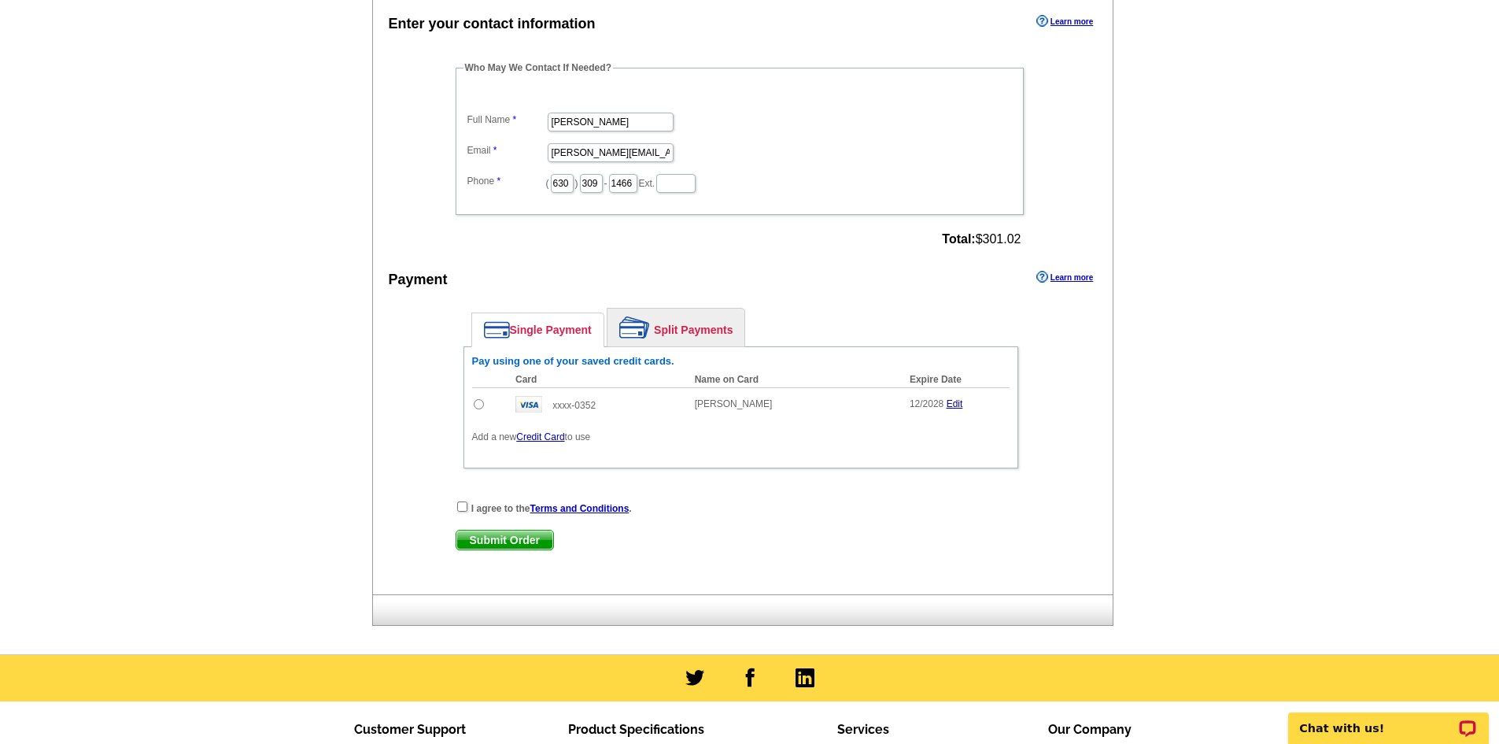
scroll to position [551, 0]
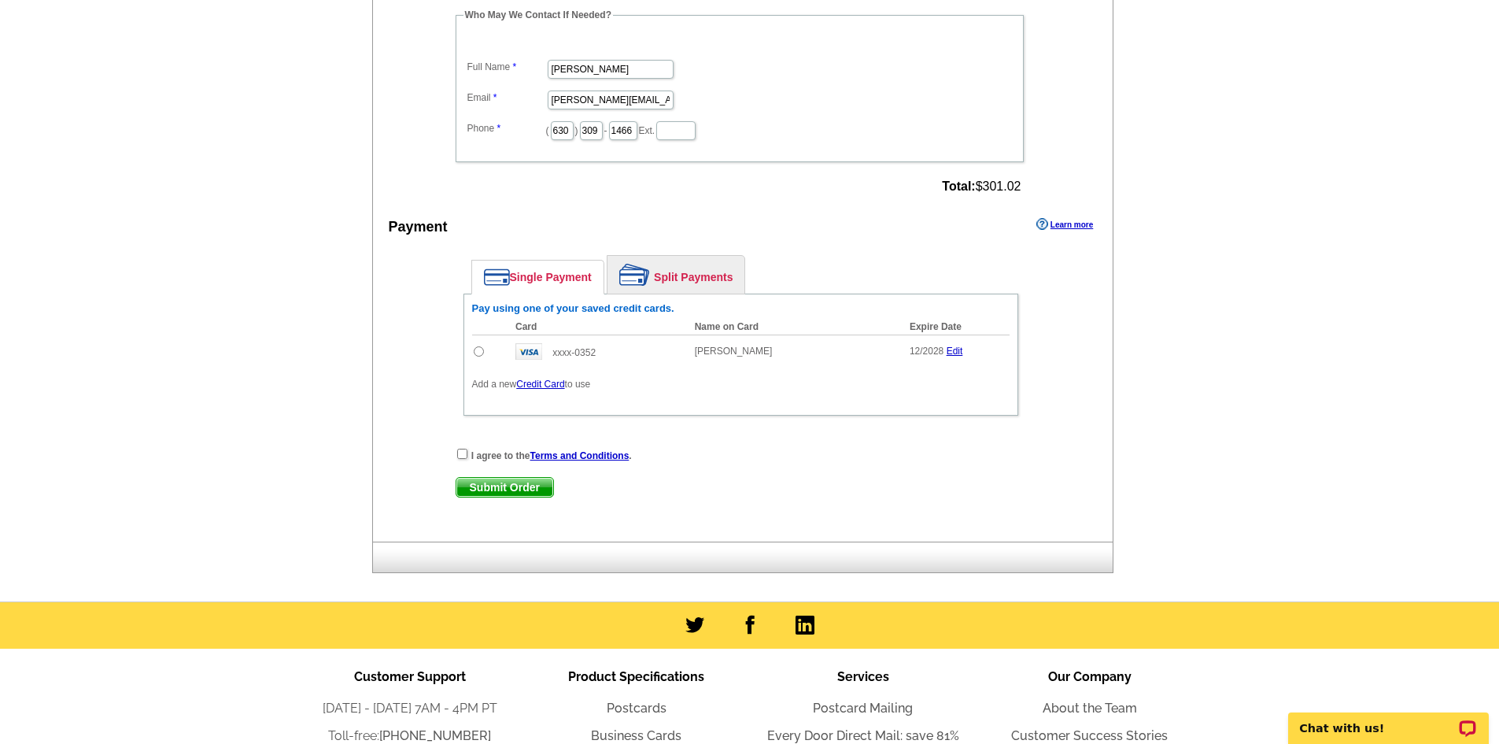
click at [481, 352] on input "radio" at bounding box center [479, 351] width 10 height 10
radio input "true"
click at [463, 452] on input "checkbox" at bounding box center [462, 454] width 10 height 10
click at [1198, 294] on main "Add Another Item Checkout Order Name: My Order 2025-10-14 Save Order Review you…" at bounding box center [749, 77] width 1499 height 1047
click at [465, 452] on input "checkbox" at bounding box center [462, 454] width 10 height 10
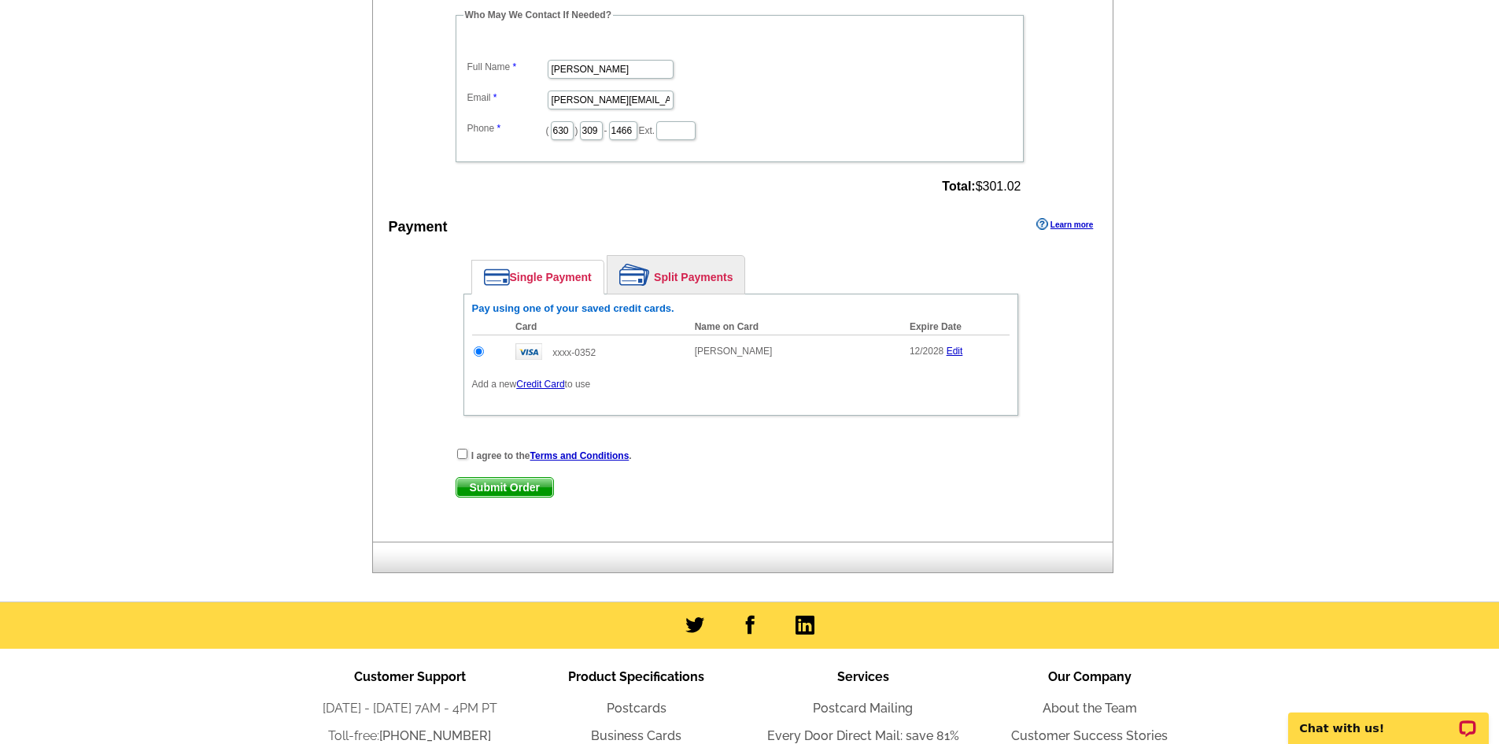
click at [137, 418] on main "Add Another Item Checkout Order Name: My Order 2025-10-14 Save Order Review you…" at bounding box center [749, 77] width 1499 height 1047
click at [214, 362] on main "Add Another Item Checkout Order Name: My Order 2025-10-14 Save Order Review you…" at bounding box center [749, 77] width 1499 height 1047
click at [457, 454] on input "checkbox" at bounding box center [462, 454] width 10 height 10
checkbox input "true"
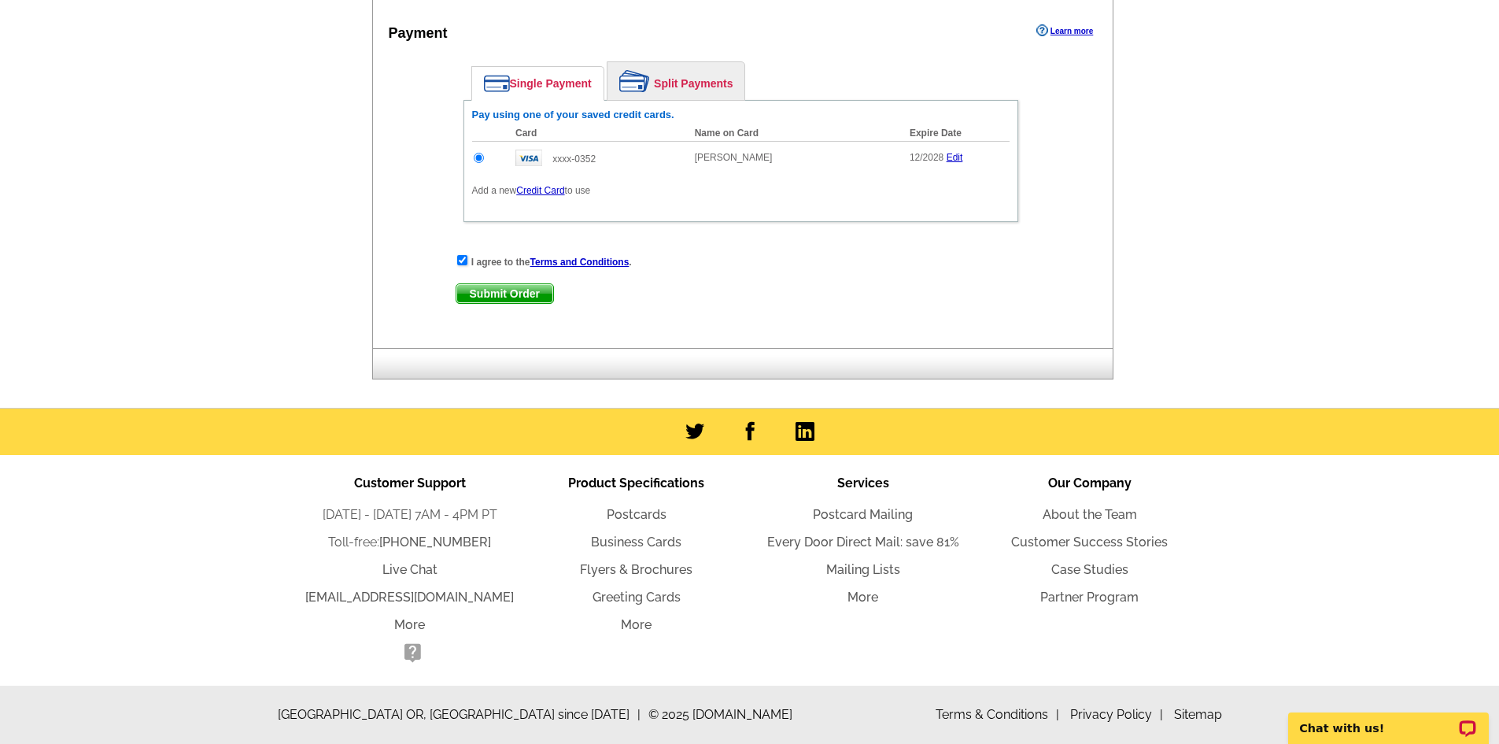
click at [504, 296] on span "Submit Order" at bounding box center [504, 293] width 97 height 19
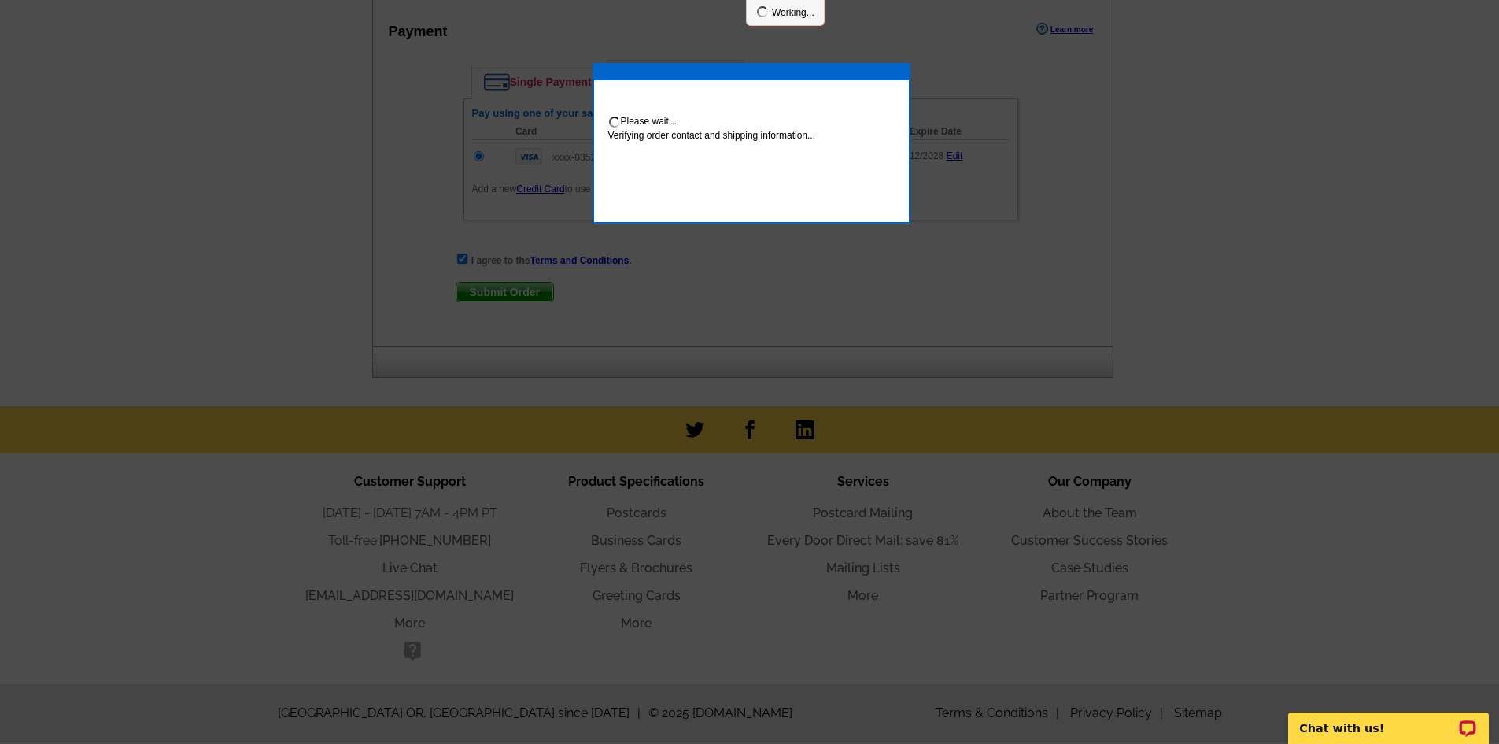
scroll to position [825, 0]
